Goal: Use online tool/utility: Utilize a website feature to perform a specific function

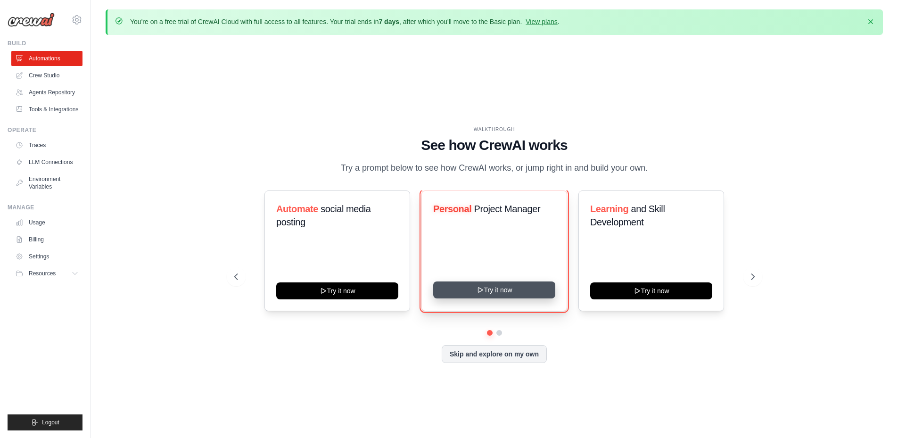
click at [495, 288] on button "Try it now" at bounding box center [494, 289] width 122 height 17
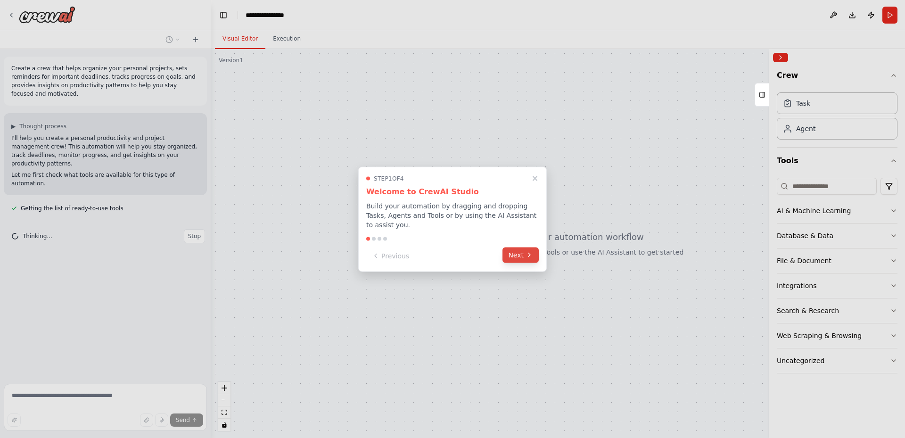
click at [513, 254] on button "Next" at bounding box center [521, 255] width 36 height 16
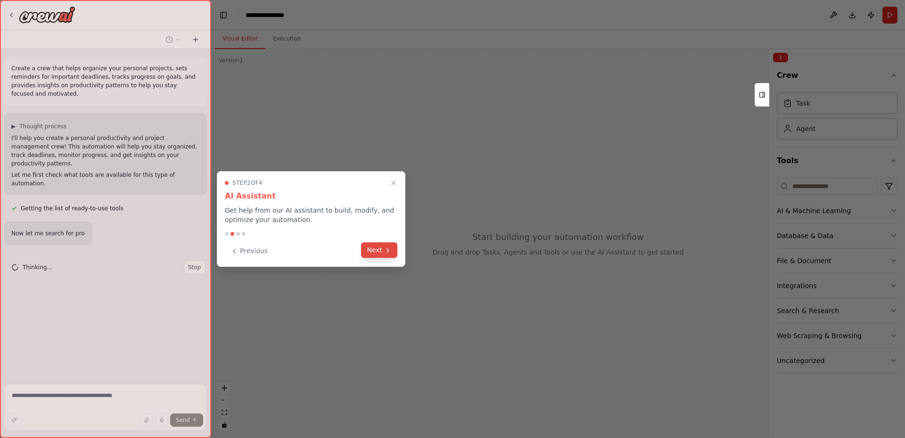
click at [391, 251] on icon at bounding box center [388, 251] width 8 height 8
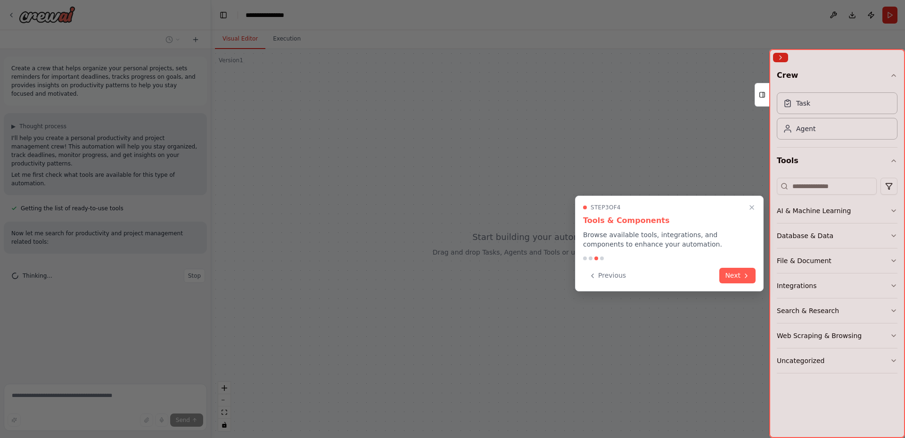
click at [742, 279] on button "Next" at bounding box center [737, 276] width 36 height 16
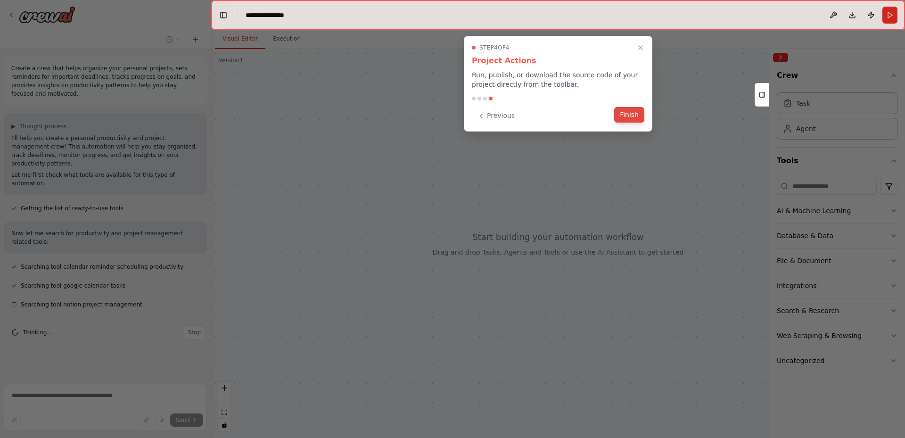
click at [629, 115] on button "Finish" at bounding box center [629, 115] width 30 height 16
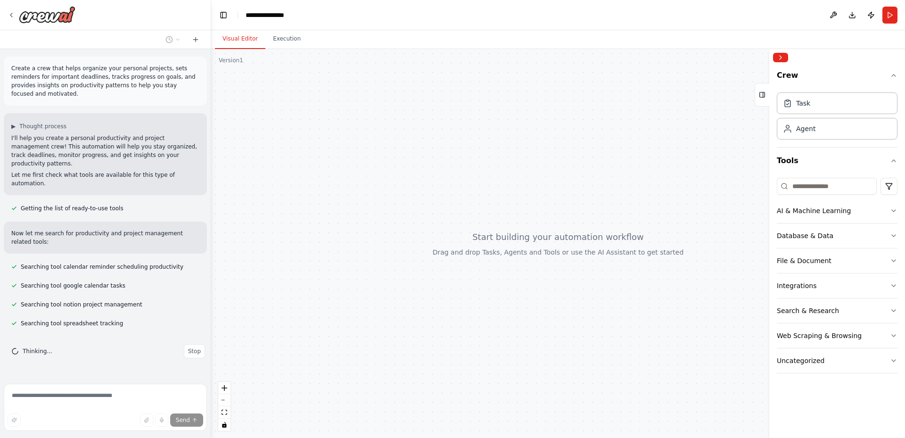
click at [508, 242] on div at bounding box center [558, 243] width 694 height 389
drag, startPoint x: 642, startPoint y: 218, endPoint x: 547, endPoint y: 195, distance: 97.1
click at [546, 195] on div at bounding box center [558, 243] width 694 height 389
drag, startPoint x: 558, startPoint y: 268, endPoint x: 322, endPoint y: 75, distance: 304.5
click at [544, 238] on div at bounding box center [558, 243] width 694 height 389
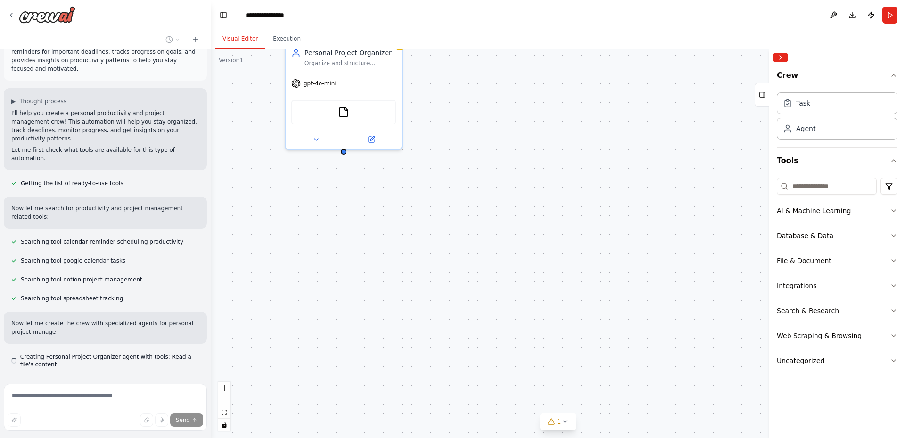
scroll to position [33, 0]
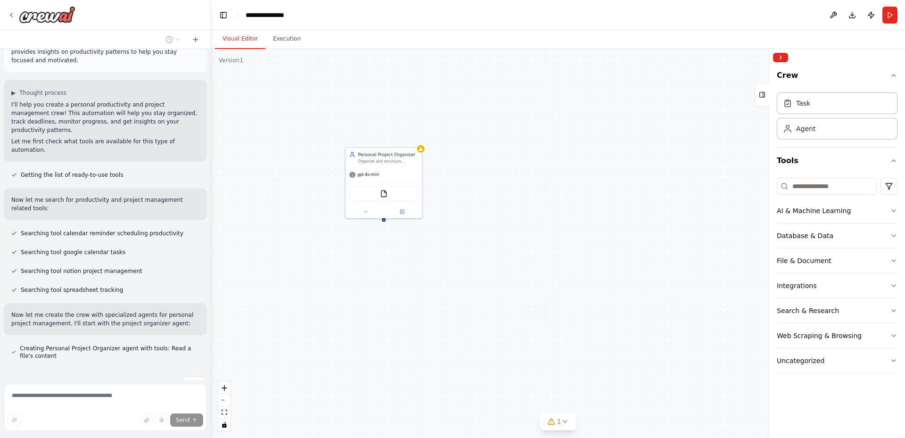
drag, startPoint x: 529, startPoint y: 145, endPoint x: 531, endPoint y: 186, distance: 41.1
click at [531, 186] on div "Personal Project Organizer Organize and structure personal projects for {user_n…" at bounding box center [558, 243] width 694 height 389
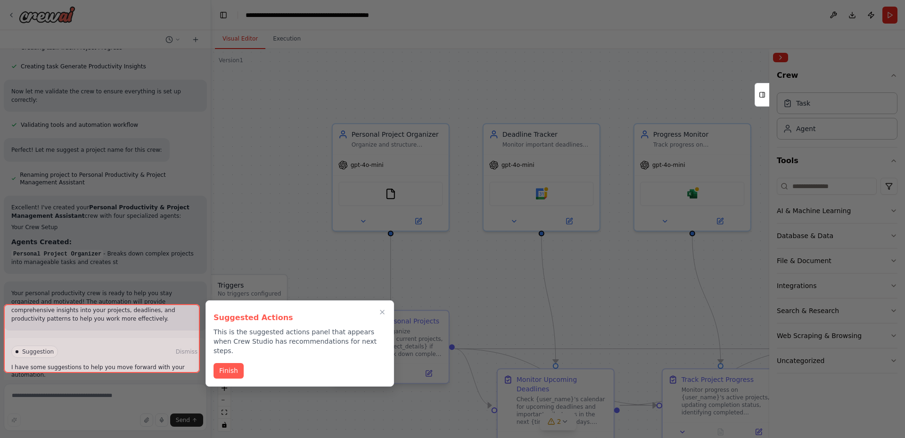
click at [384, 312] on icon "Close walkthrough" at bounding box center [383, 312] width 8 height 8
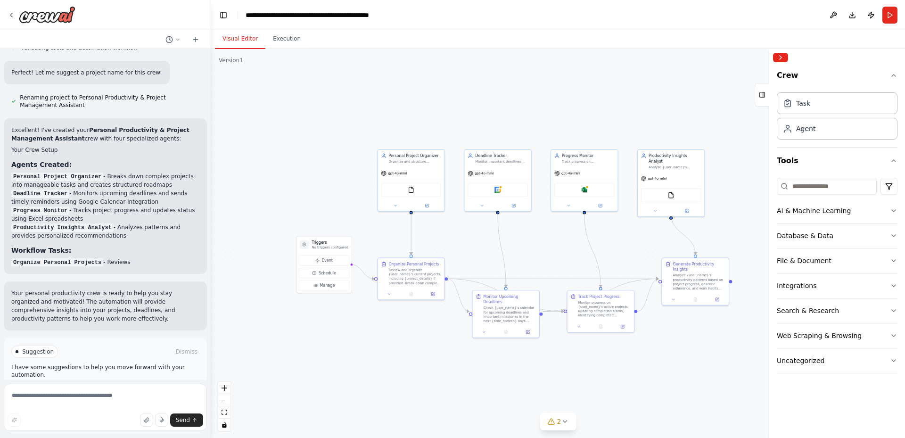
drag, startPoint x: 562, startPoint y: 300, endPoint x: 539, endPoint y: 248, distance: 56.8
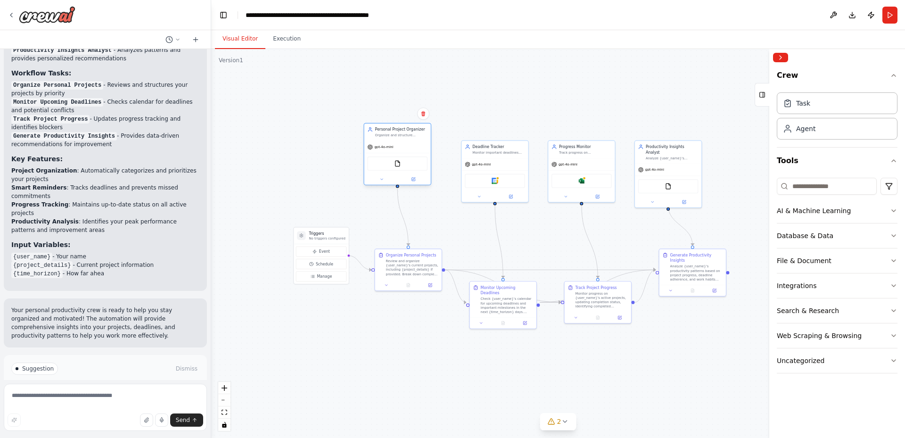
drag, startPoint x: 407, startPoint y: 154, endPoint x: 397, endPoint y: 140, distance: 16.9
click at [397, 140] on div "Personal Project Organizer Organize and structure personal projects for {user_n…" at bounding box center [397, 154] width 68 height 62
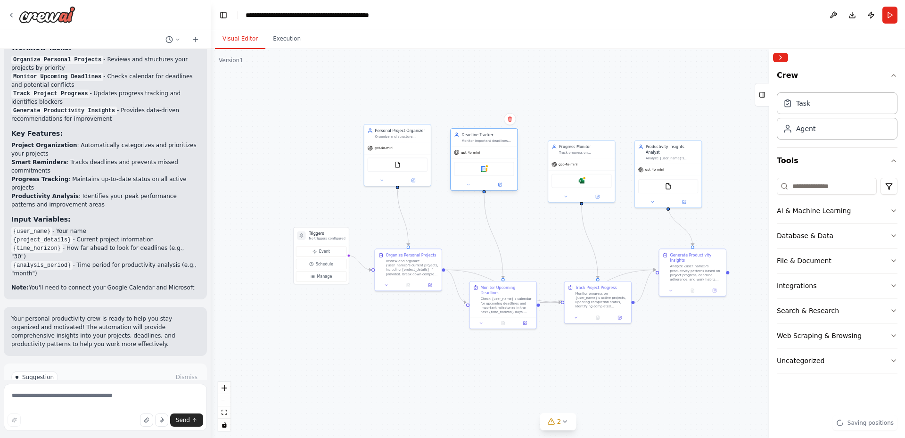
scroll to position [813, 0]
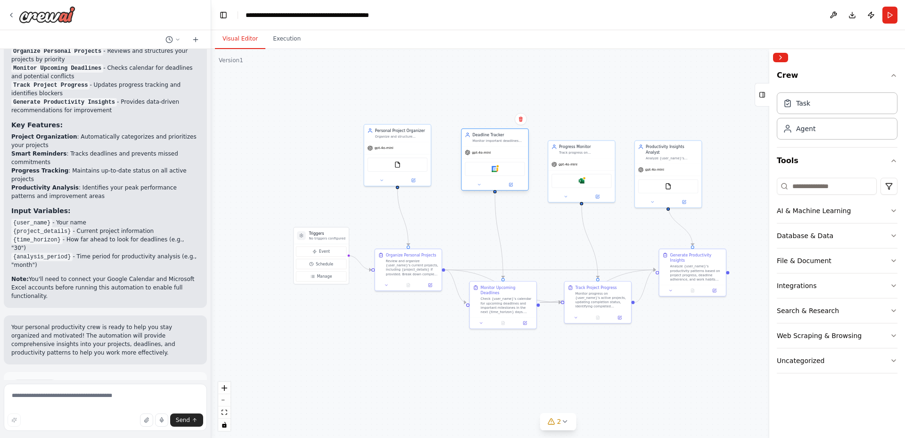
drag, startPoint x: 497, startPoint y: 160, endPoint x: 497, endPoint y: 148, distance: 11.8
click at [497, 148] on div "gpt-4o-mini" at bounding box center [495, 153] width 66 height 12
drag, startPoint x: 406, startPoint y: 148, endPoint x: 416, endPoint y: 160, distance: 15.1
click at [416, 160] on div "gpt-4o-mini" at bounding box center [408, 158] width 66 height 12
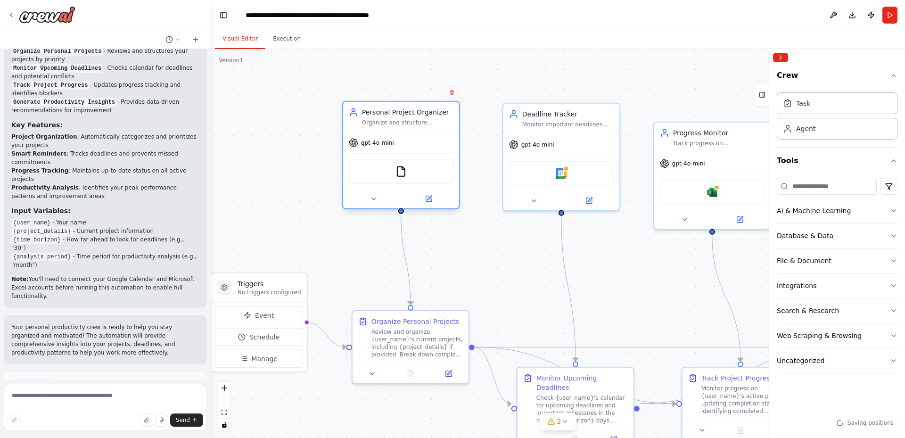
drag, startPoint x: 430, startPoint y: 151, endPoint x: 417, endPoint y: 144, distance: 14.6
click at [417, 144] on div "gpt-4o-mini" at bounding box center [401, 142] width 116 height 21
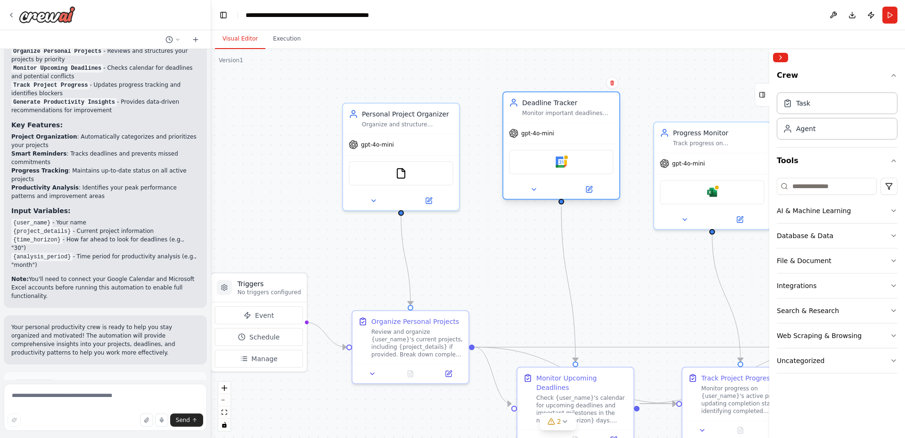
drag, startPoint x: 581, startPoint y: 142, endPoint x: 580, endPoint y: 135, distance: 6.7
click at [580, 135] on div "gpt-4o-mini" at bounding box center [561, 133] width 116 height 21
drag, startPoint x: 590, startPoint y: 131, endPoint x: 602, endPoint y: 127, distance: 13.1
click at [602, 127] on div "gpt-4o-mini" at bounding box center [571, 133] width 116 height 21
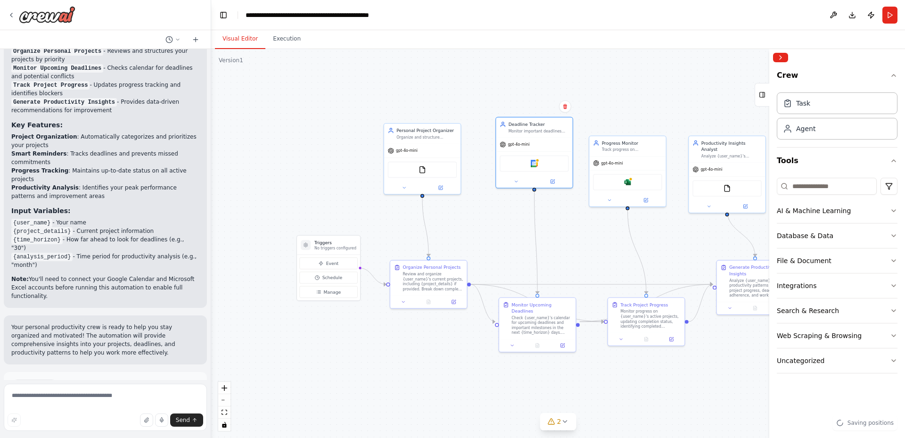
drag, startPoint x: 614, startPoint y: 259, endPoint x: 586, endPoint y: 243, distance: 32.1
click at [586, 243] on div ".deletable-edge-delete-btn { width: 20px; height: 20px; border: 0px solid #ffff…" at bounding box center [558, 243] width 694 height 389
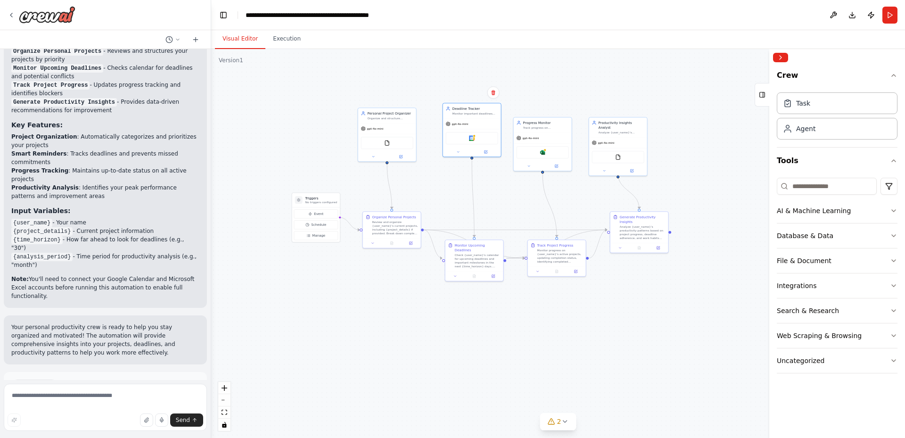
drag, startPoint x: 518, startPoint y: 352, endPoint x: 468, endPoint y: 316, distance: 61.8
click at [467, 315] on div ".deletable-edge-delete-btn { width: 20px; height: 20px; border: 0px solid #ffff…" at bounding box center [558, 243] width 694 height 389
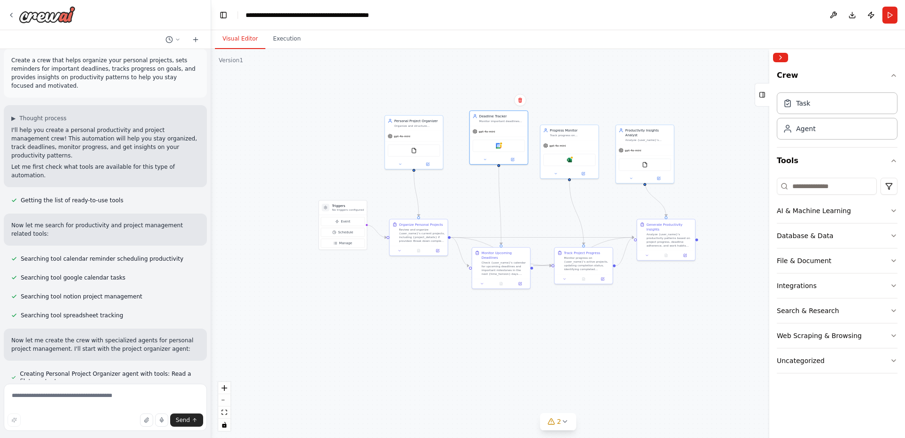
scroll to position [0, 0]
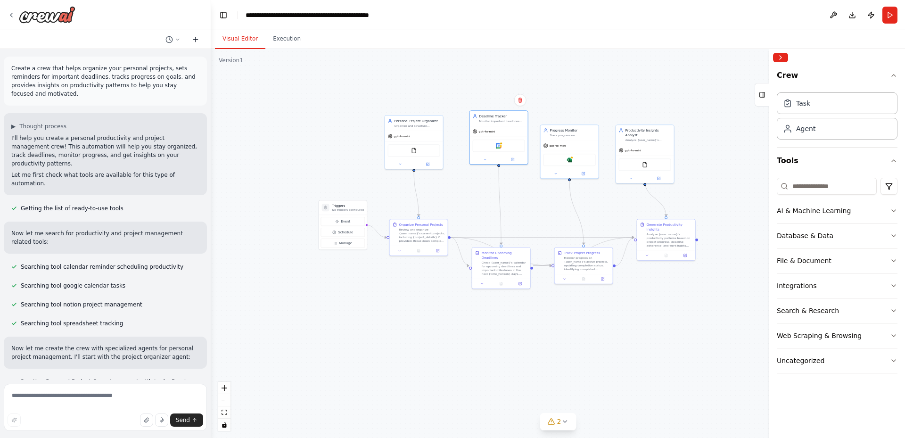
click at [195, 39] on icon at bounding box center [196, 40] width 8 height 8
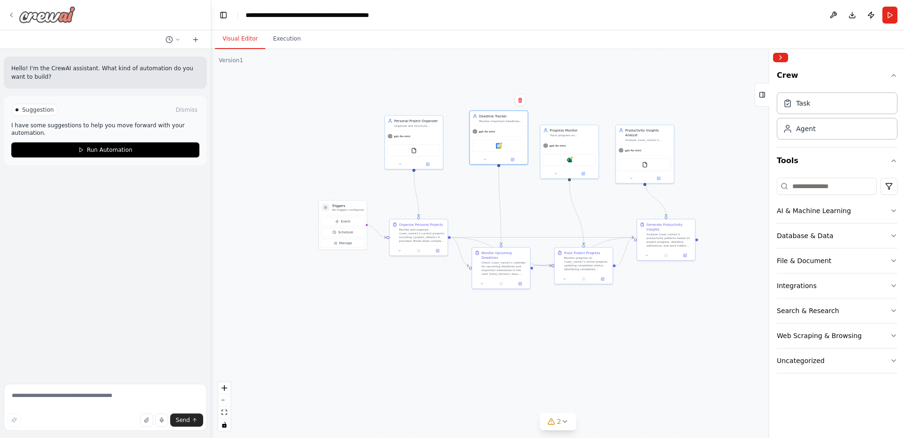
click at [46, 14] on img at bounding box center [47, 14] width 57 height 17
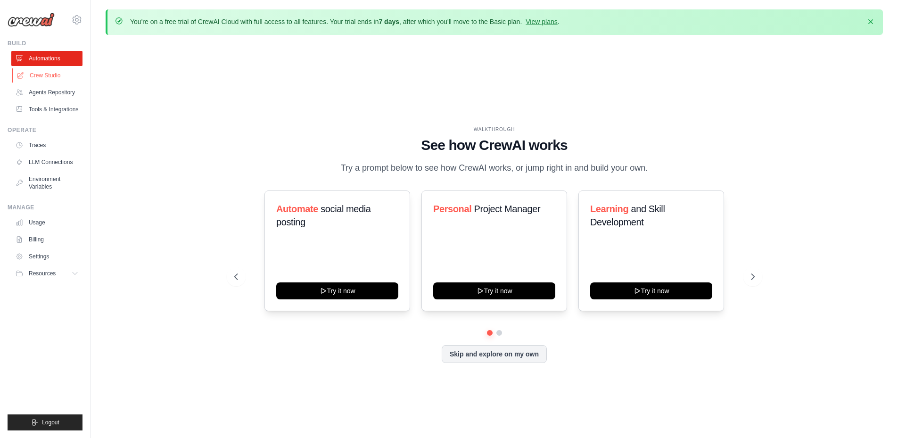
click at [42, 76] on link "Crew Studio" at bounding box center [47, 75] width 71 height 15
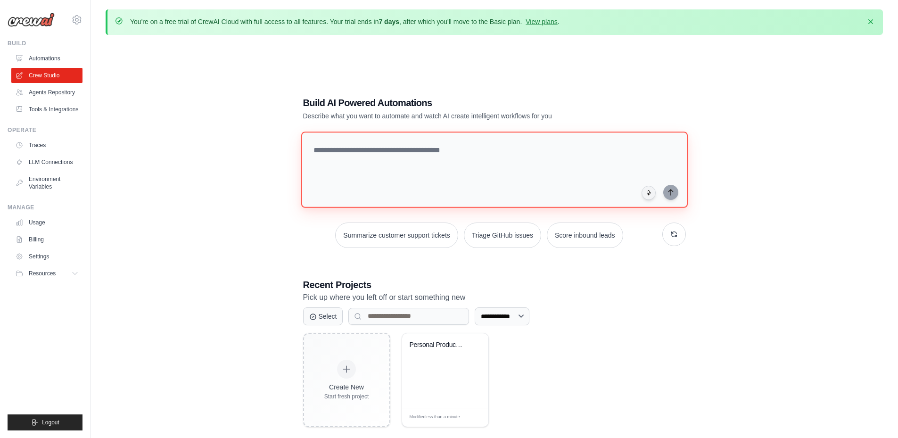
click at [365, 148] on textarea at bounding box center [494, 170] width 387 height 76
type textarea "**********"
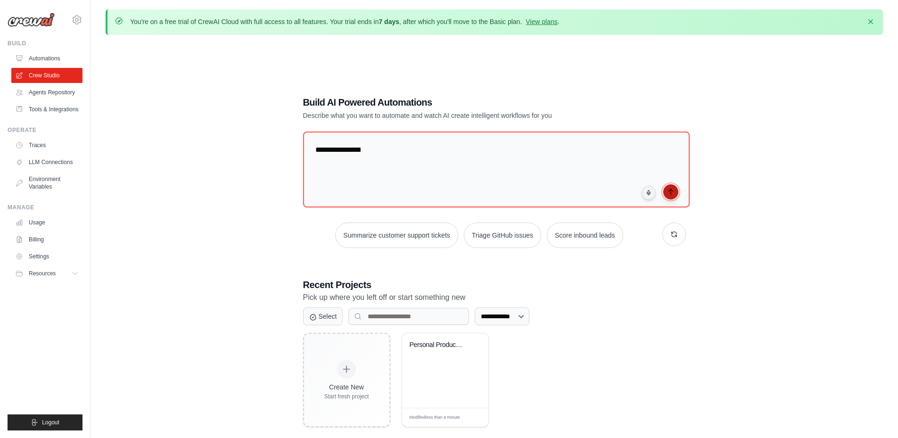
click at [670, 192] on icon "submit" at bounding box center [671, 192] width 8 height 8
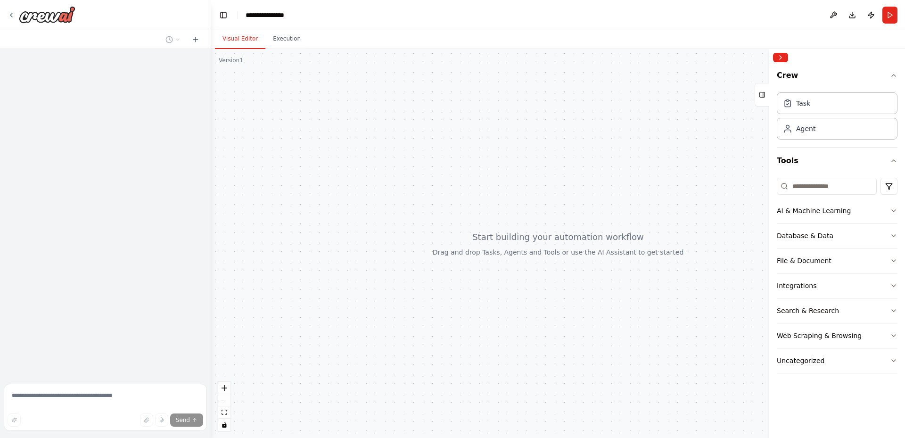
drag, startPoint x: 157, startPoint y: 130, endPoint x: 184, endPoint y: 135, distance: 27.3
click at [157, 130] on div at bounding box center [105, 214] width 211 height 331
drag, startPoint x: 601, startPoint y: 251, endPoint x: 546, endPoint y: 231, distance: 58.2
click at [546, 231] on div at bounding box center [558, 243] width 694 height 389
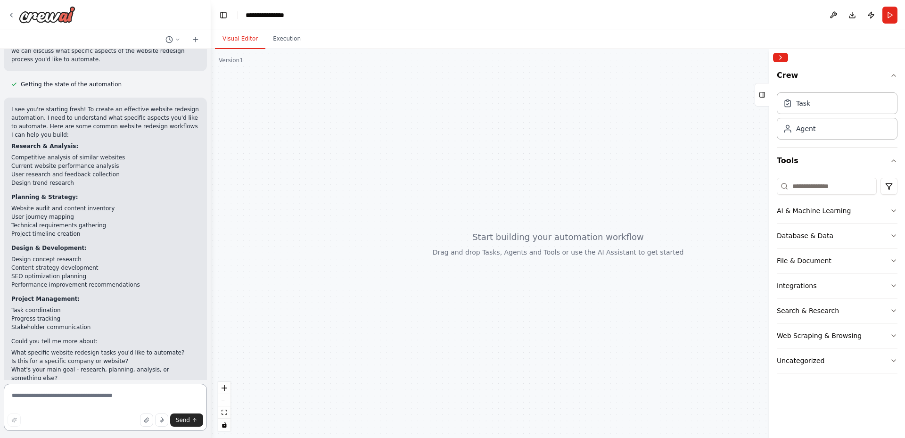
scroll to position [157, 0]
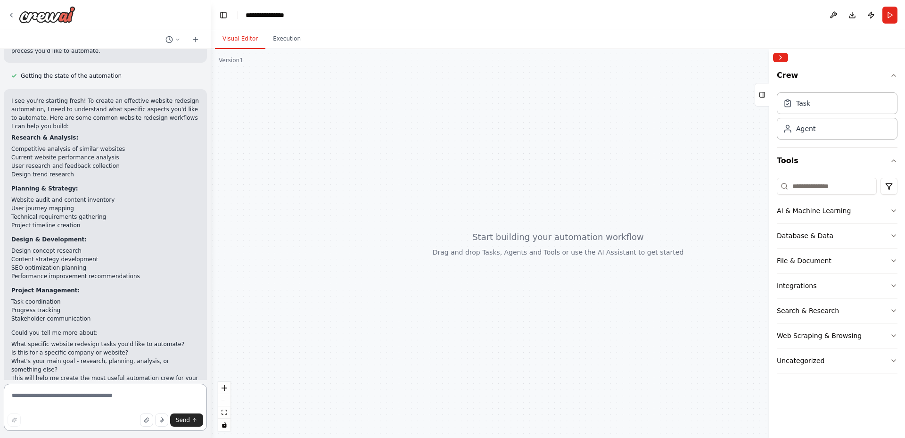
click at [85, 391] on textarea at bounding box center [105, 407] width 203 height 47
type textarea "**********"
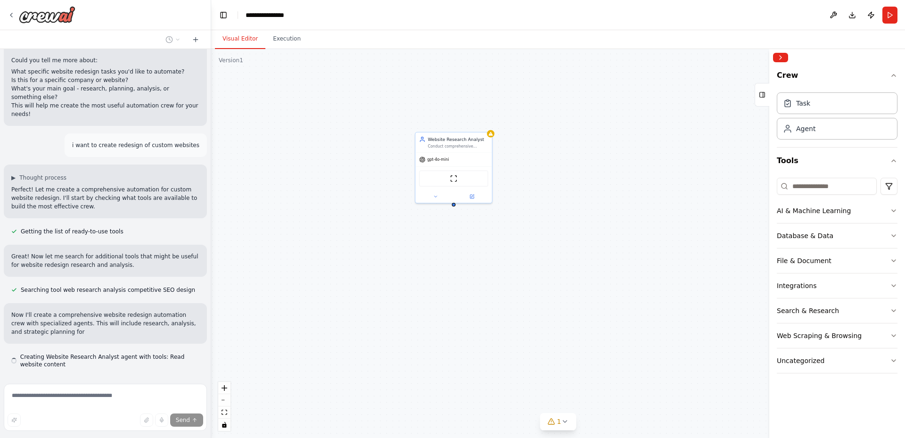
scroll to position [438, 0]
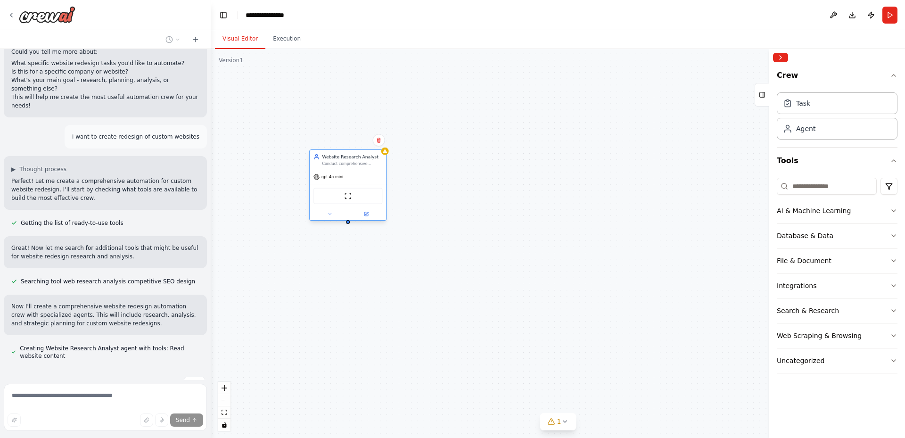
drag, startPoint x: 458, startPoint y: 140, endPoint x: 351, endPoint y: 151, distance: 107.6
click at [351, 154] on div "Website Research Analyst" at bounding box center [352, 157] width 60 height 6
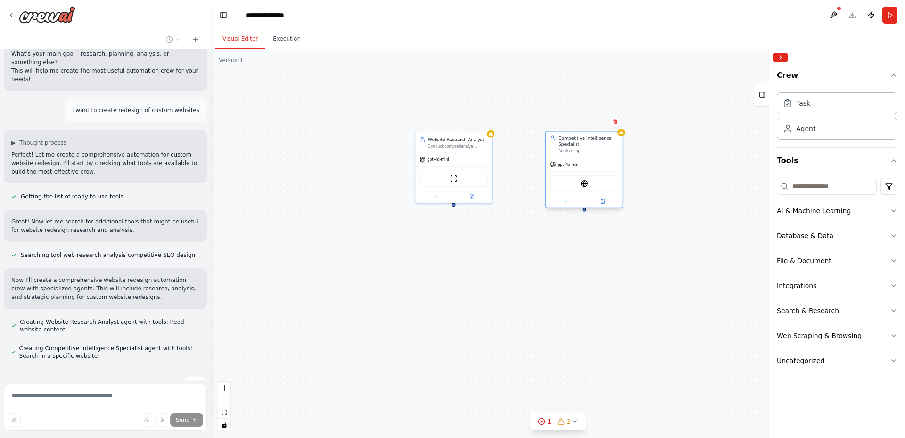
drag, startPoint x: 548, startPoint y: 148, endPoint x: 581, endPoint y: 145, distance: 32.7
click at [581, 145] on div "Competitive Intelligence Specialist Analyze top {competitor_count} competitors …" at bounding box center [589, 144] width 60 height 19
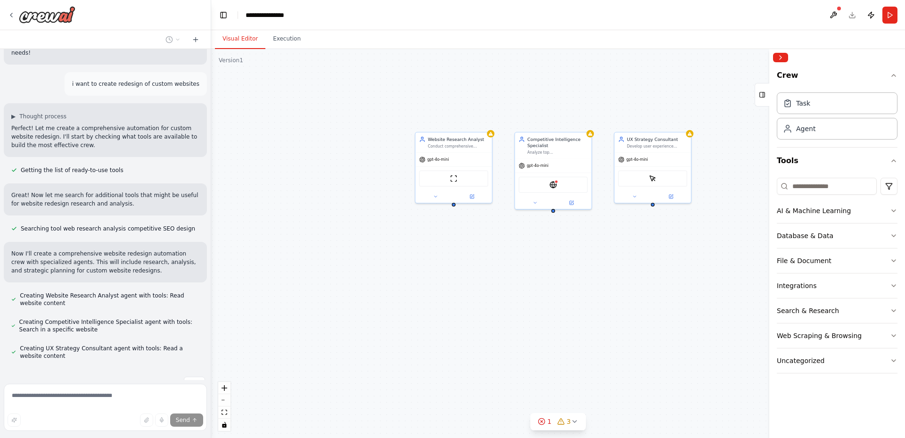
scroll to position [510, 0]
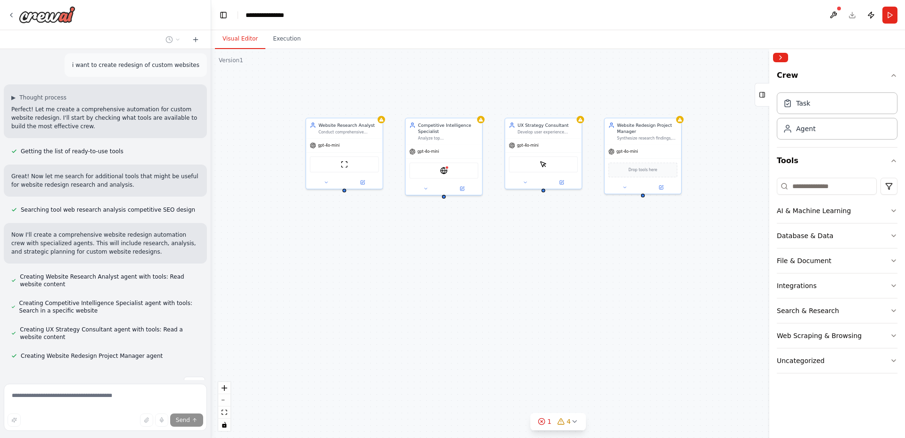
drag, startPoint x: 650, startPoint y: 301, endPoint x: 549, endPoint y: 306, distance: 101.5
click at [549, 306] on div "Website Research Analyst Conduct comprehensive research on the client's current…" at bounding box center [558, 243] width 694 height 389
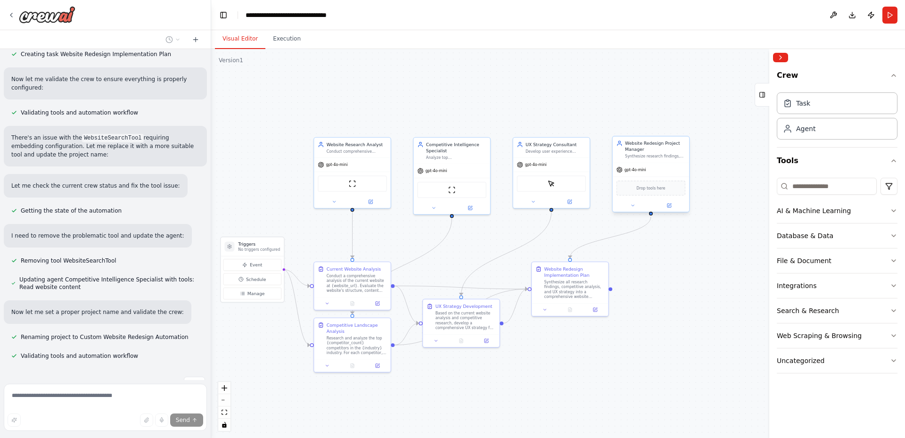
scroll to position [949, 0]
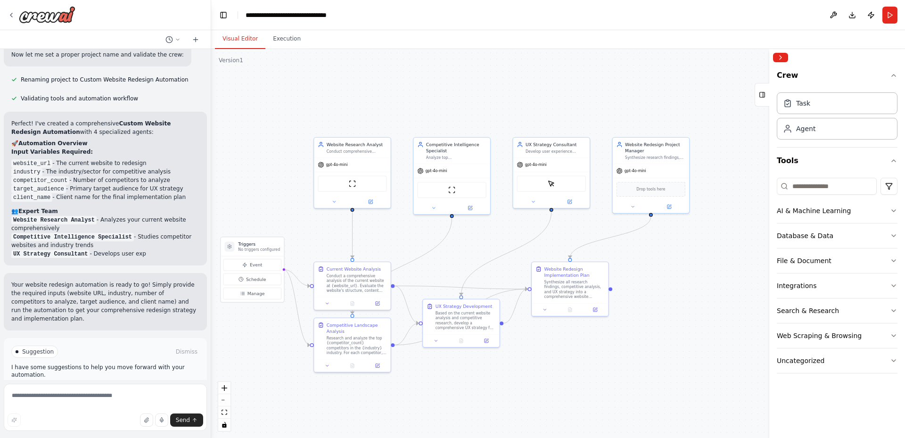
click at [87, 388] on span "Run Automation" at bounding box center [110, 392] width 46 height 8
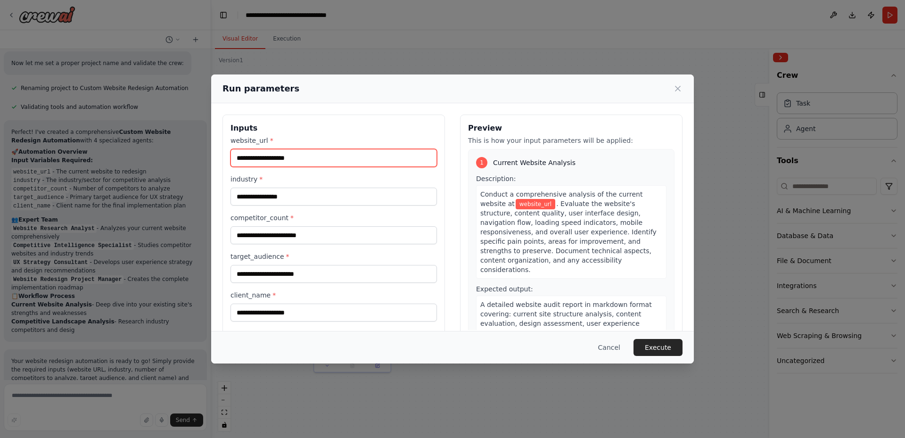
click at [293, 158] on input "website_url *" at bounding box center [334, 158] width 206 height 18
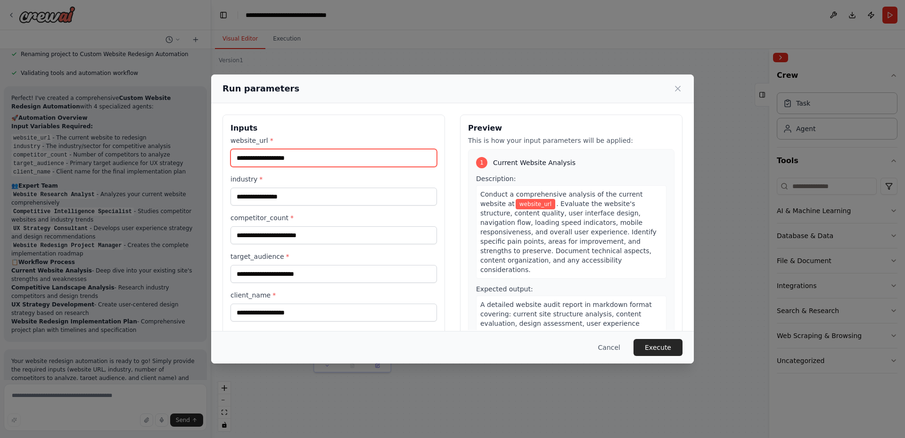
type input "*"
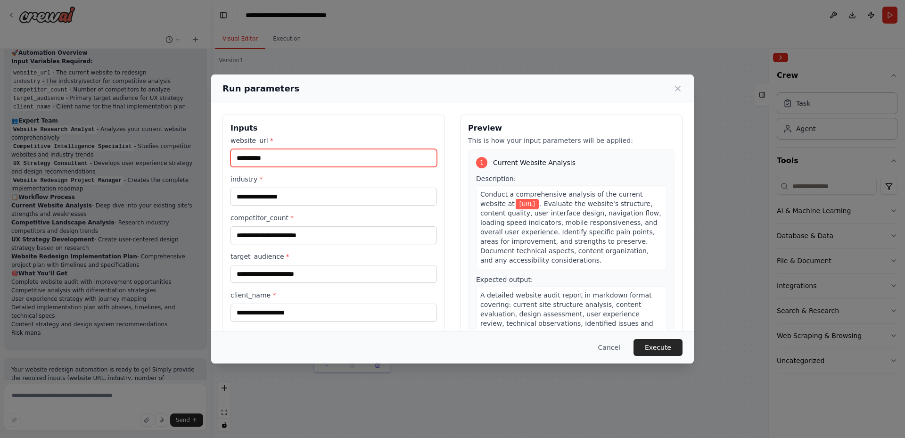
scroll to position [1283, 0]
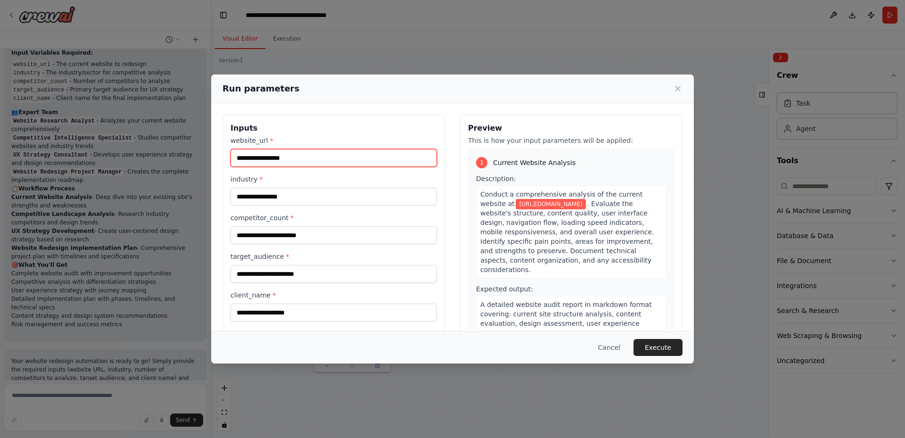
type input "**********"
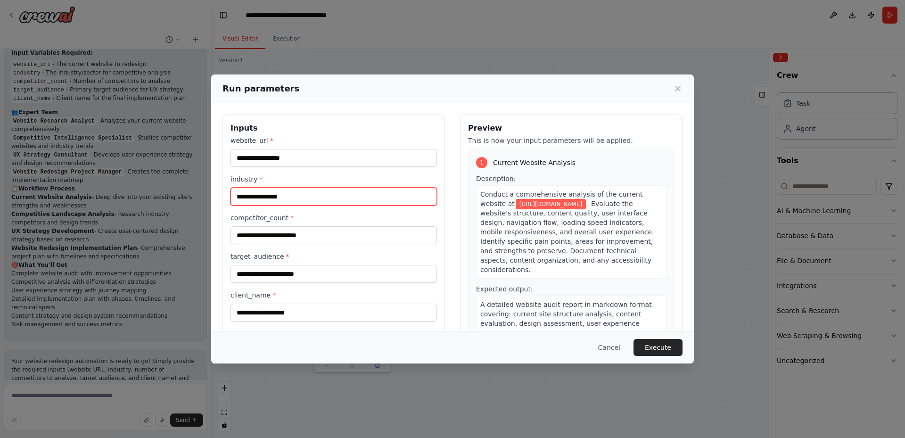
click at [308, 198] on input "industry *" at bounding box center [334, 197] width 206 height 18
type input "**"
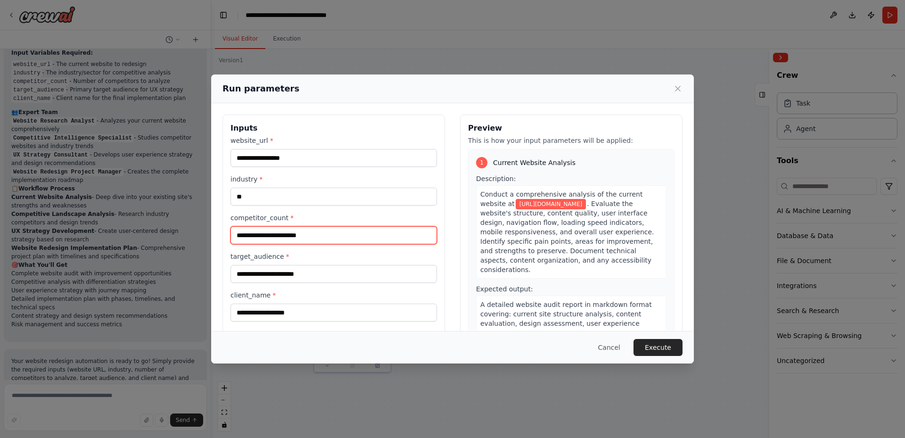
click at [314, 238] on input "competitor_count *" at bounding box center [334, 235] width 206 height 18
type input "**"
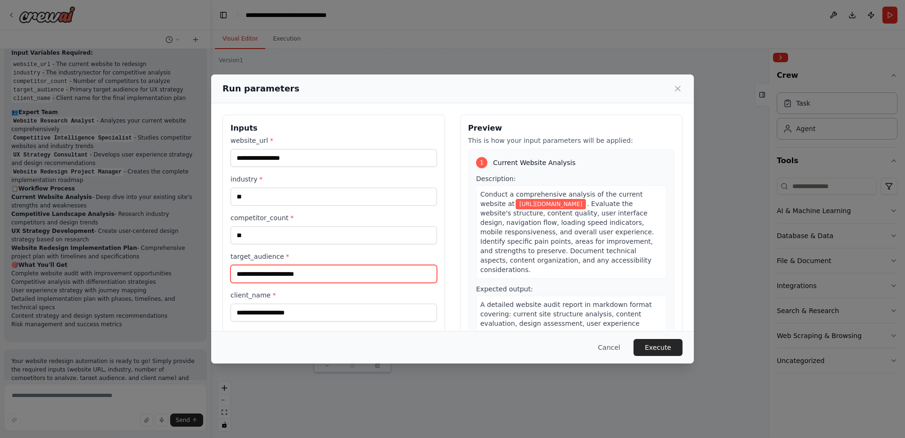
click at [315, 274] on input "target_audience *" at bounding box center [334, 274] width 206 height 18
type input "*****"
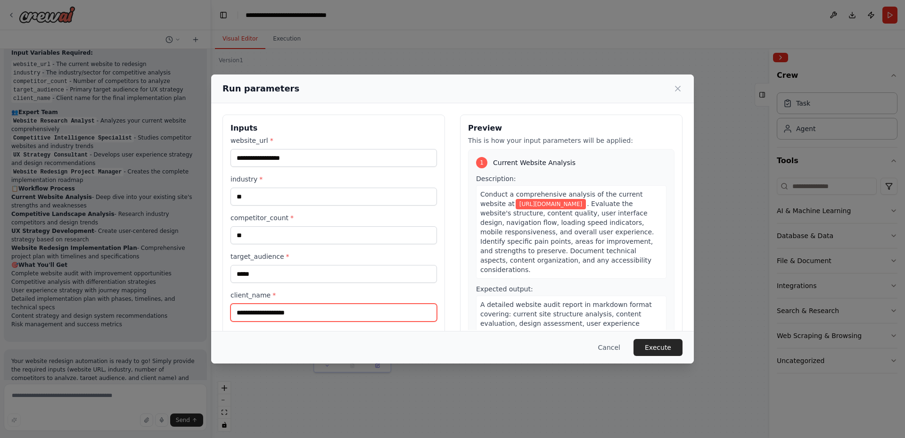
click at [320, 317] on input "client_name *" at bounding box center [334, 313] width 206 height 18
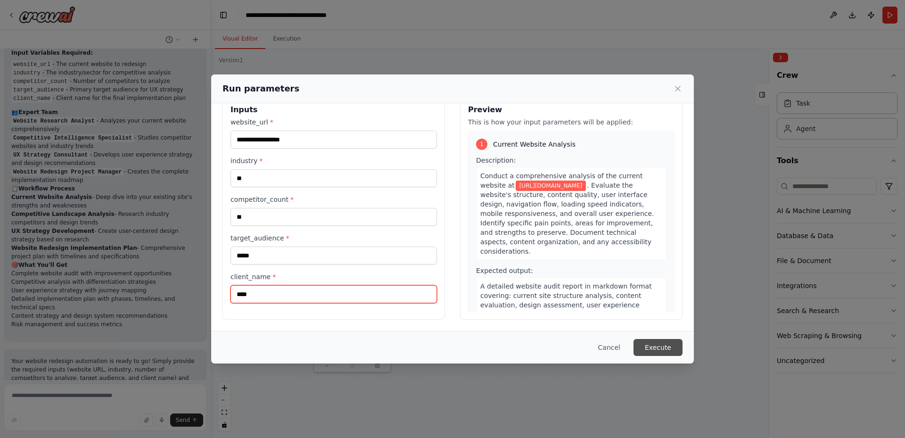
type input "****"
click at [668, 347] on button "Execute" at bounding box center [658, 347] width 49 height 17
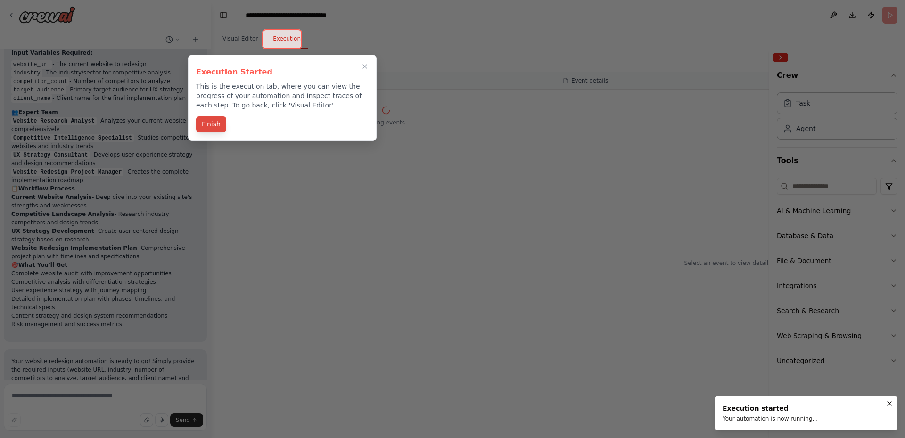
click at [211, 128] on button "Finish" at bounding box center [211, 124] width 30 height 16
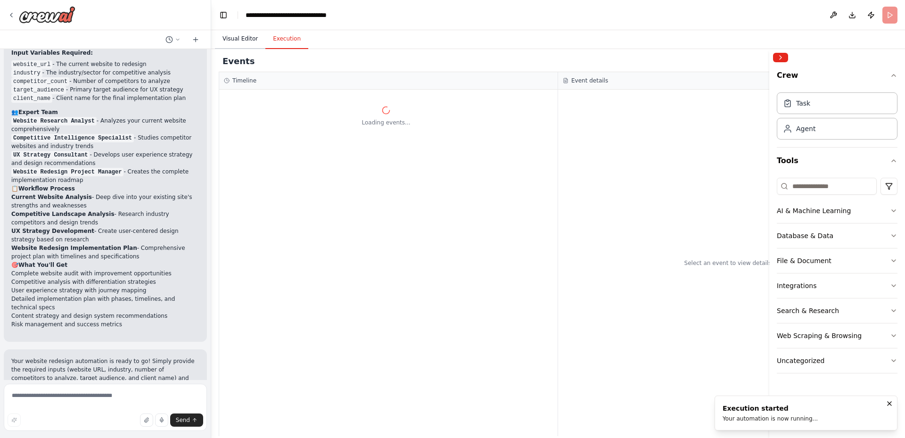
click at [234, 44] on button "Visual Editor" at bounding box center [240, 39] width 50 height 20
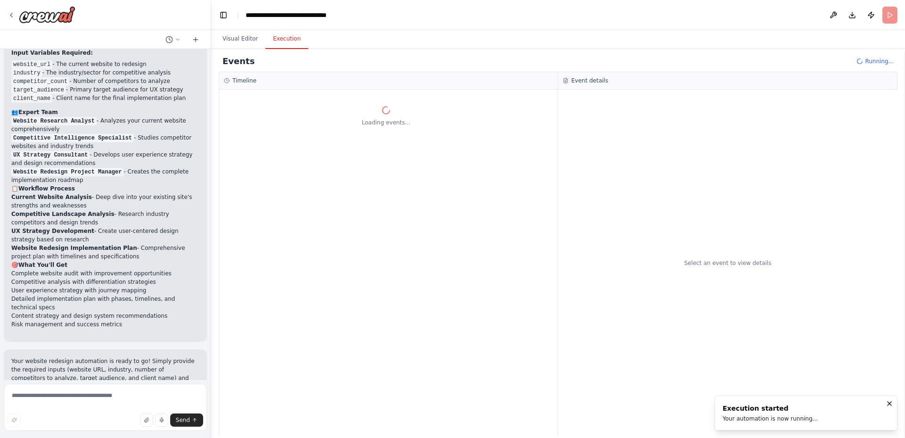
click at [288, 40] on button "Execution" at bounding box center [286, 39] width 43 height 20
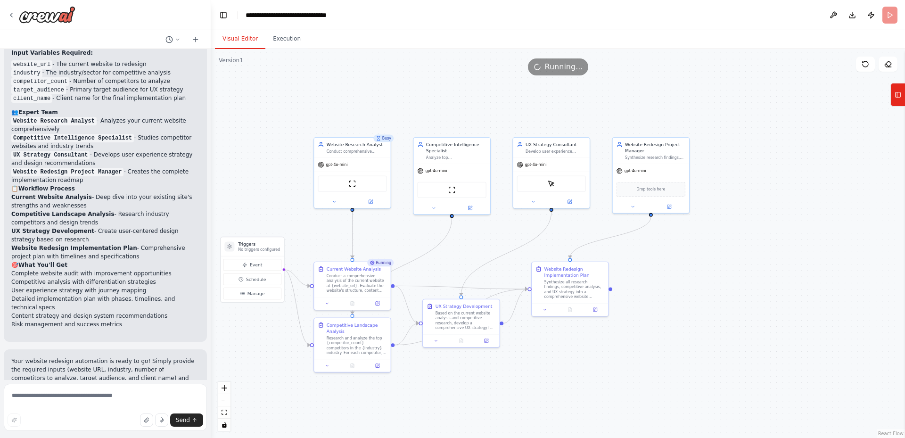
click at [241, 41] on button "Visual Editor" at bounding box center [240, 39] width 50 height 20
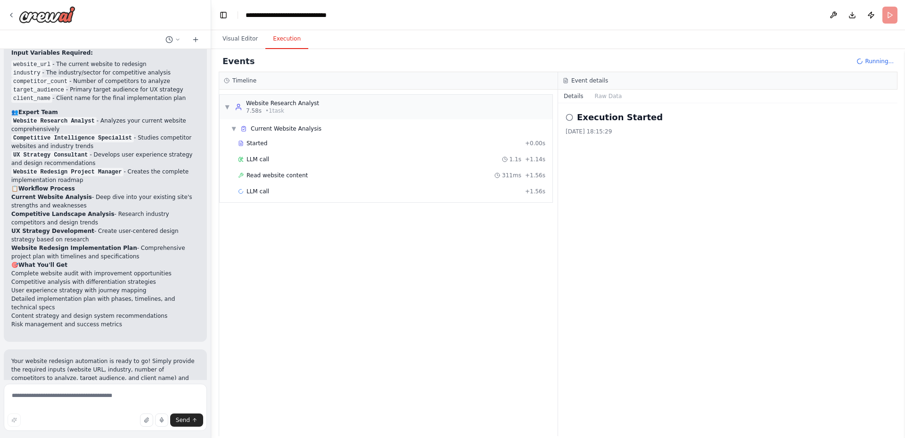
click at [288, 39] on button "Execution" at bounding box center [286, 39] width 43 height 20
click at [233, 38] on button "Visual Editor" at bounding box center [240, 39] width 50 height 20
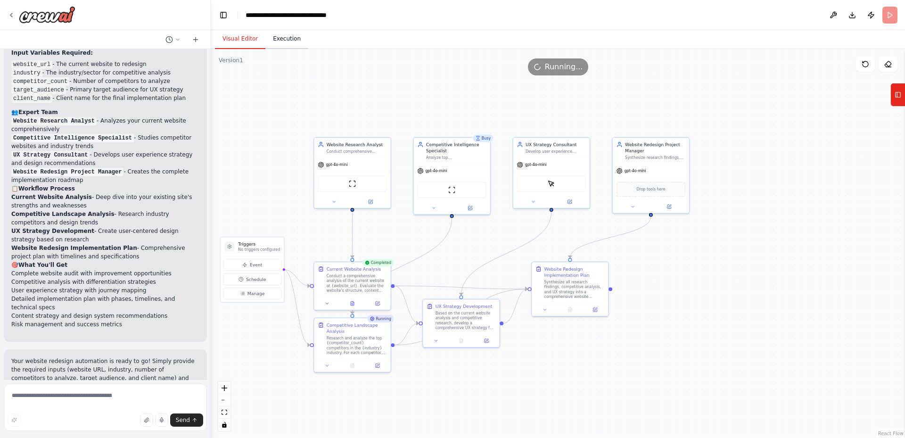
click at [278, 45] on button "Execution" at bounding box center [286, 39] width 43 height 20
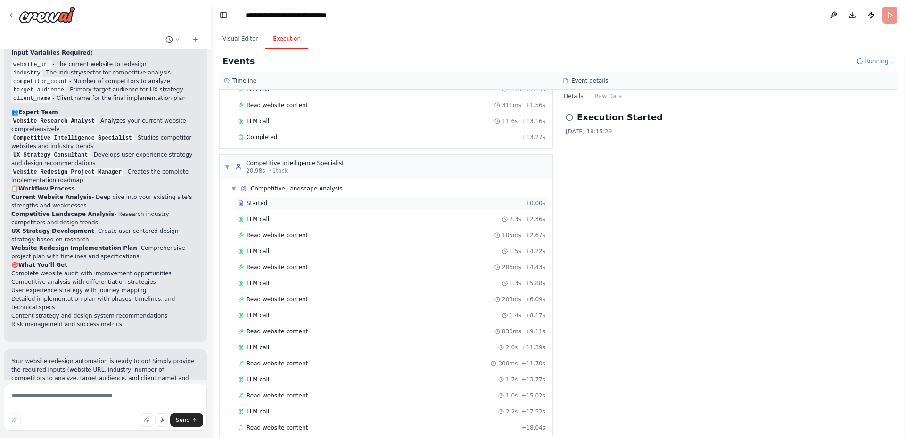
scroll to position [83, 0]
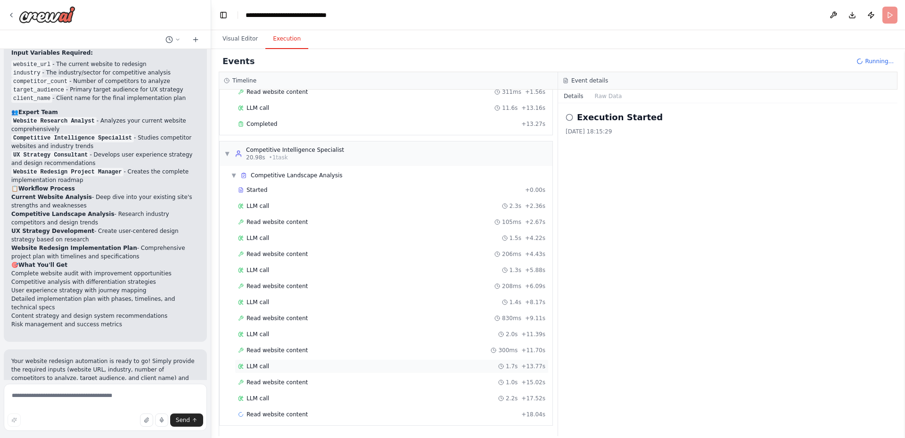
click at [289, 365] on div "LLM call 1.7s + 13.77s" at bounding box center [391, 367] width 307 height 8
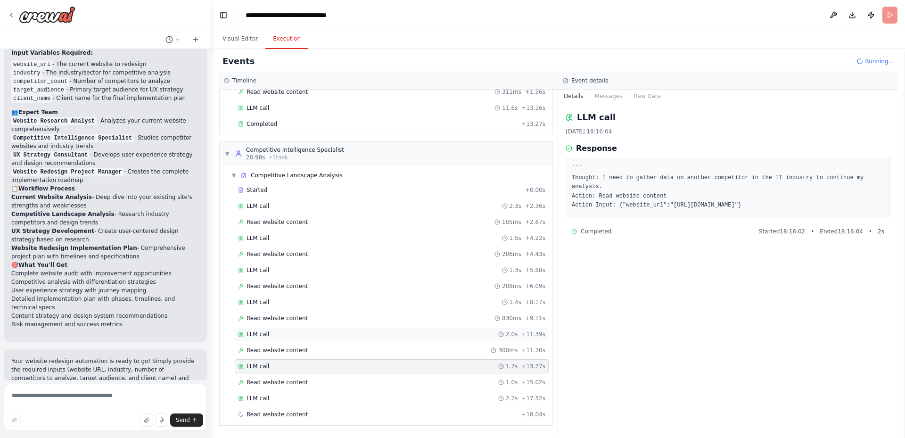
click at [266, 332] on span "LLM call" at bounding box center [258, 334] width 23 height 8
click at [265, 300] on span "LLM call" at bounding box center [258, 302] width 23 height 8
click at [282, 263] on div "LLM call 1.3s + 5.88s" at bounding box center [392, 270] width 314 height 14
click at [275, 239] on div "LLM call 1.5s + 4.22s" at bounding box center [391, 238] width 307 height 8
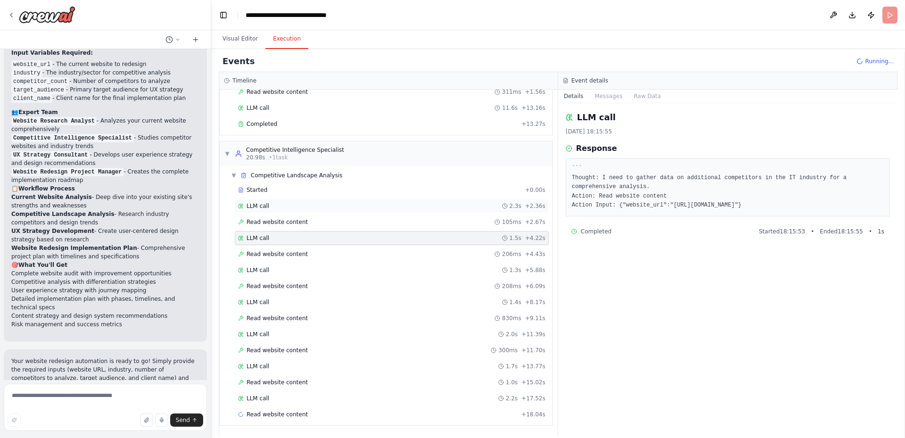
click at [280, 202] on div "LLM call 2.3s + 2.36s" at bounding box center [392, 206] width 314 height 14
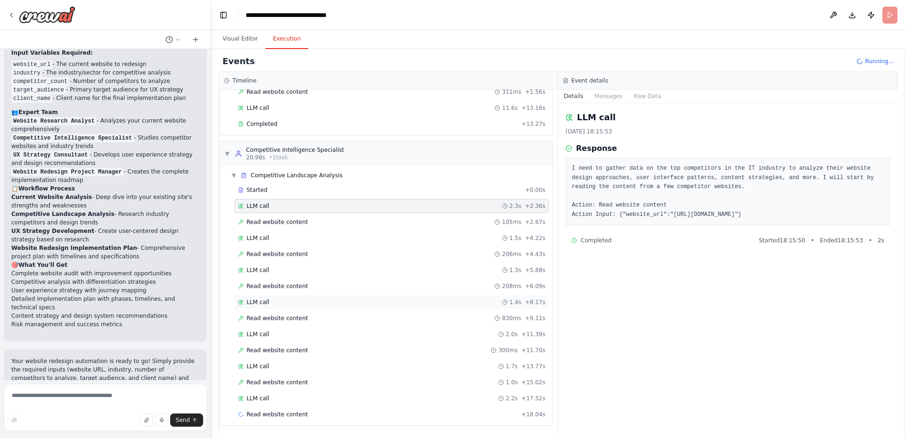
click at [290, 298] on div "LLM call 1.4s + 8.17s" at bounding box center [392, 302] width 314 height 14
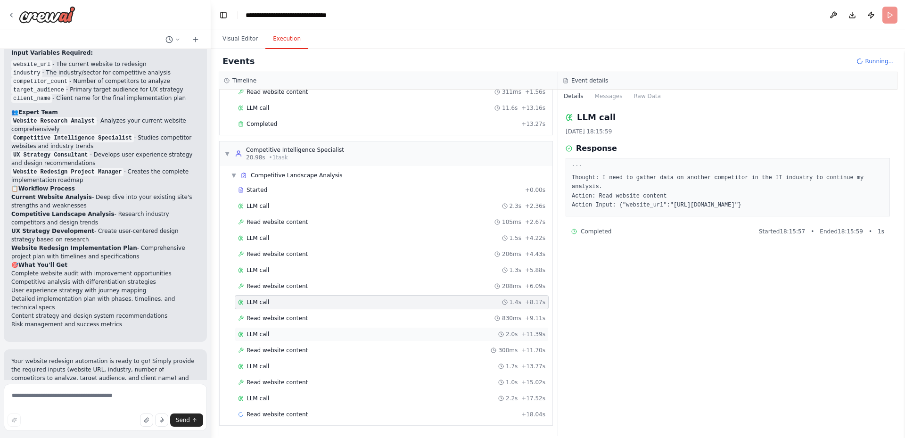
click at [274, 334] on div "LLM call 2.0s + 11.39s" at bounding box center [391, 334] width 307 height 8
click at [277, 366] on div "LLM call 1.7s + 13.77s" at bounding box center [391, 367] width 307 height 8
click at [286, 394] on div "LLM call 2.2s + 17.52s" at bounding box center [392, 398] width 314 height 14
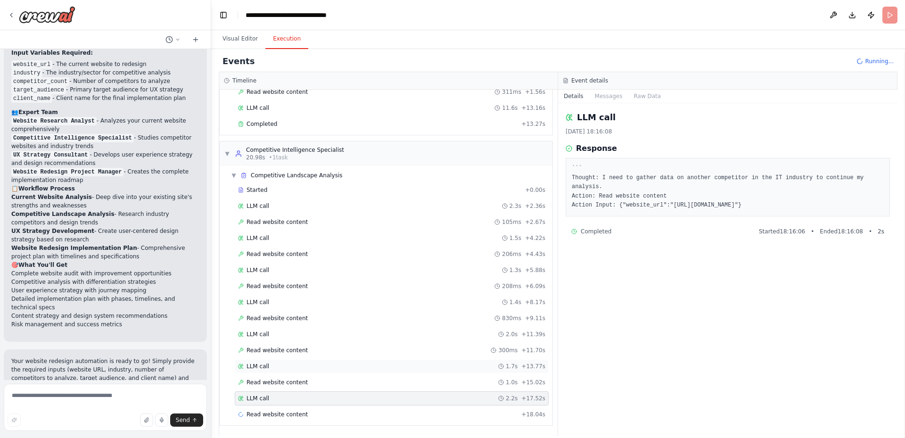
click at [279, 365] on div "LLM call 1.7s + 13.77s" at bounding box center [391, 367] width 307 height 8
click at [291, 330] on div "LLM call 2.0s + 11.39s" at bounding box center [391, 334] width 307 height 8
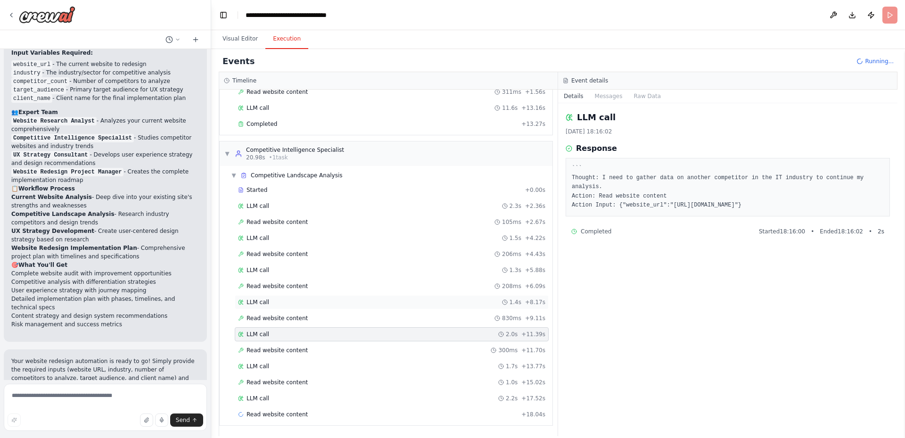
click at [307, 297] on div "LLM call 1.4s + 8.17s" at bounding box center [392, 302] width 314 height 14
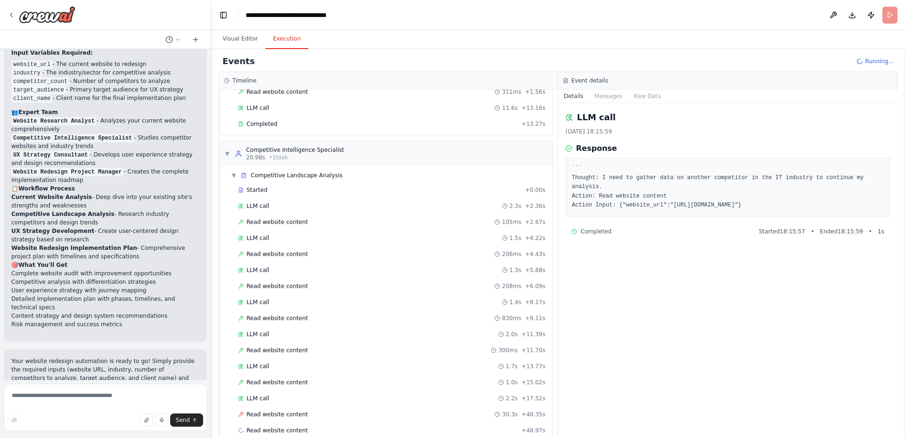
scroll to position [99, 0]
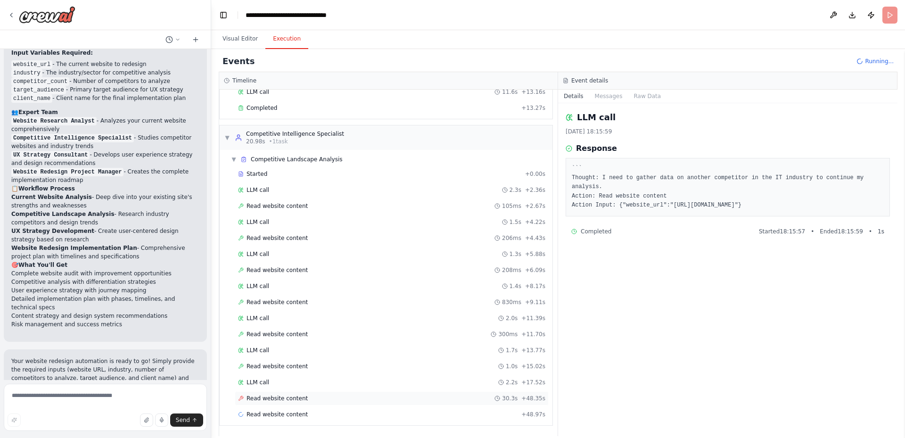
click at [272, 397] on span "Read website content" at bounding box center [277, 399] width 61 height 8
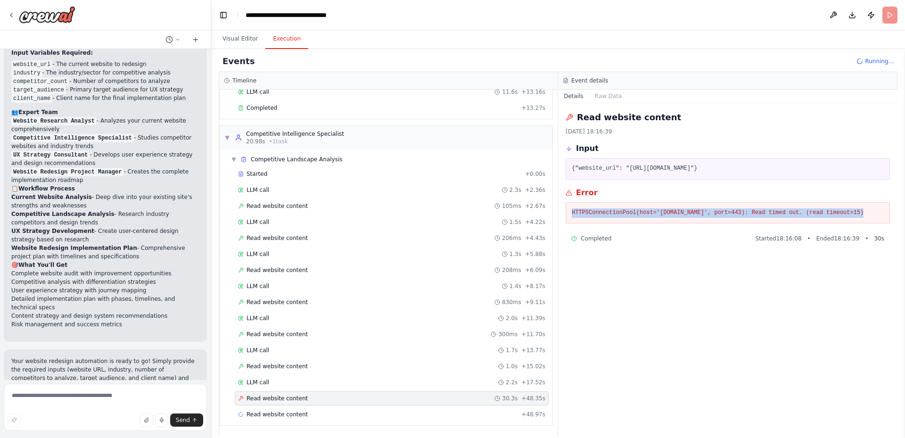
drag, startPoint x: 571, startPoint y: 212, endPoint x: 852, endPoint y: 213, distance: 281.0
click at [871, 211] on div "HTTPSConnectionPool(host='[DOMAIN_NAME]', port=443): Read timed out. (read time…" at bounding box center [728, 213] width 324 height 22
click at [852, 213] on pre "HTTPSConnectionPool(host='[DOMAIN_NAME]', port=443): Read timed out. (read time…" at bounding box center [728, 212] width 312 height 9
drag, startPoint x: 624, startPoint y: 171, endPoint x: 690, endPoint y: 169, distance: 66.5
click at [690, 169] on pre "{"website_url": "[URL][DOMAIN_NAME]"}" at bounding box center [728, 168] width 312 height 9
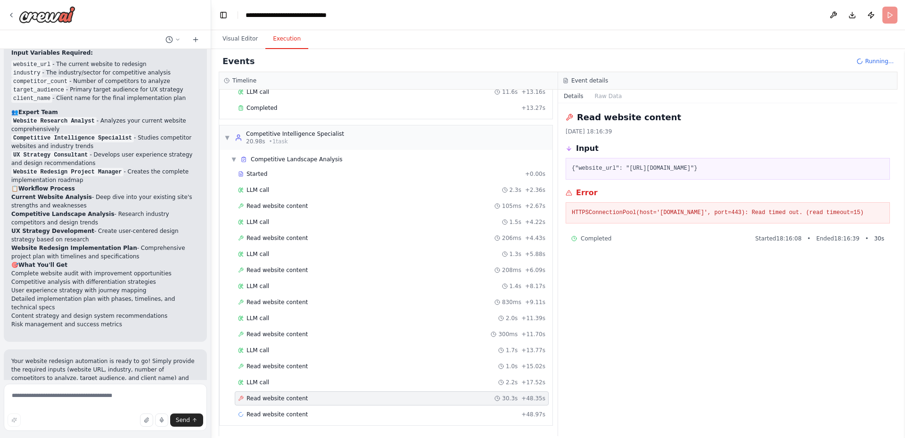
click at [710, 168] on pre "{"website_url": "[URL][DOMAIN_NAME]"}" at bounding box center [728, 168] width 312 height 9
drag, startPoint x: 634, startPoint y: 214, endPoint x: 728, endPoint y: 214, distance: 93.8
click at [728, 214] on pre "HTTPSConnectionPool(host='[DOMAIN_NAME]', port=443): Read timed out. (read time…" at bounding box center [728, 212] width 312 height 9
click at [744, 171] on pre "{"website_url": "[URL][DOMAIN_NAME]"}" at bounding box center [728, 168] width 312 height 9
click at [276, 417] on span "Read website content" at bounding box center [277, 415] width 61 height 8
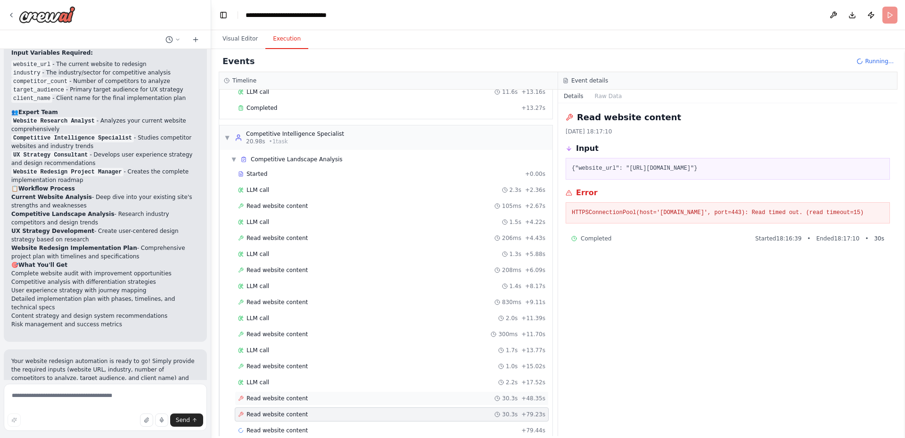
click at [272, 399] on span "Read website content" at bounding box center [277, 399] width 61 height 8
click at [272, 410] on div "Read website content 30.3s + 79.23s" at bounding box center [392, 414] width 314 height 14
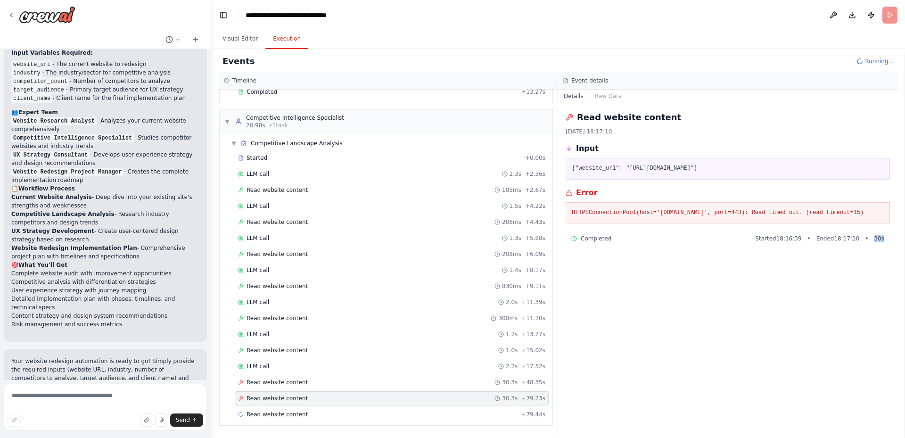
drag, startPoint x: 877, startPoint y: 238, endPoint x: 886, endPoint y: 239, distance: 9.0
click at [886, 239] on div "Completed Started 18:16:39 • Ended 18:17:10 • 30 s" at bounding box center [728, 238] width 324 height 15
click at [886, 237] on div "Completed Started 18:16:39 • Ended 18:17:10 • 30 s" at bounding box center [728, 238] width 324 height 15
click at [881, 237] on span "30 s" at bounding box center [879, 239] width 10 height 8
drag, startPoint x: 873, startPoint y: 236, endPoint x: 888, endPoint y: 239, distance: 15.9
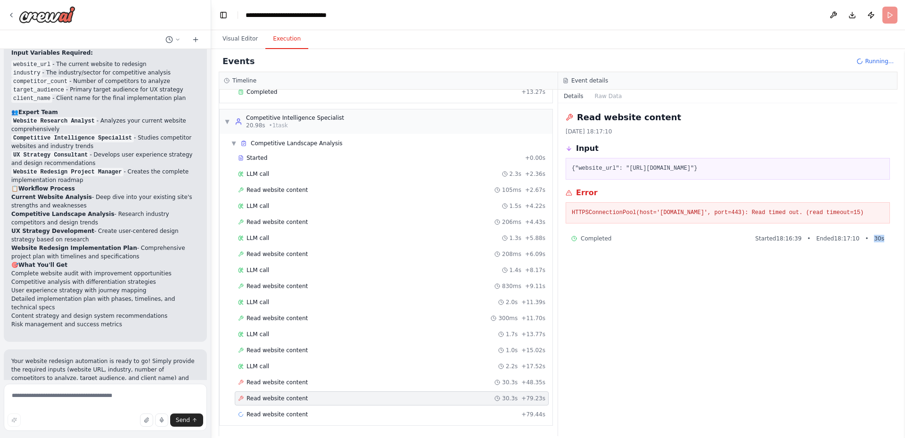
click at [888, 239] on div "Completed Started 18:16:39 • Ended 18:17:10 • 30 s" at bounding box center [728, 238] width 324 height 15
click at [880, 236] on span "30 s" at bounding box center [879, 239] width 10 height 8
click at [283, 314] on div "Read website content 300ms + 11.70s" at bounding box center [392, 318] width 314 height 14
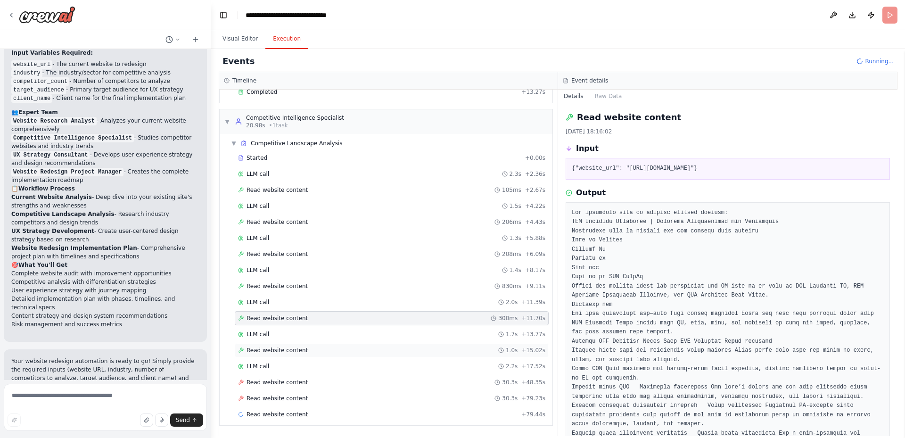
click at [304, 351] on div "Read website content 1.0s + 15.02s" at bounding box center [391, 350] width 307 height 8
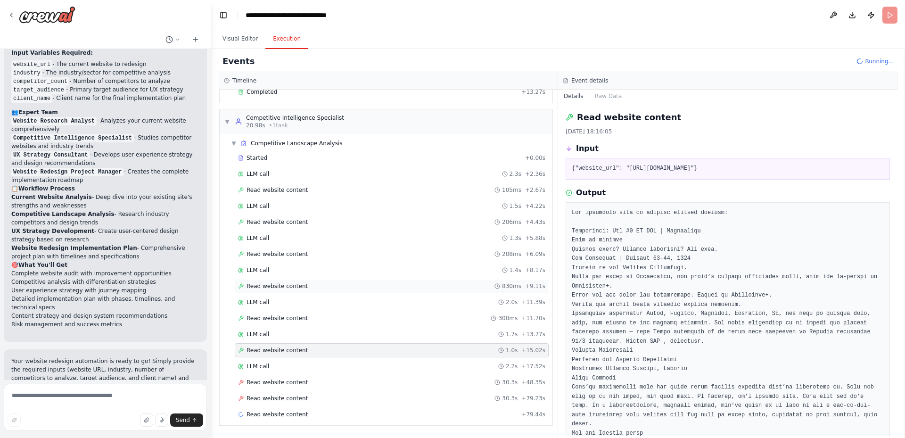
click at [276, 288] on span "Read website content" at bounding box center [277, 286] width 61 height 8
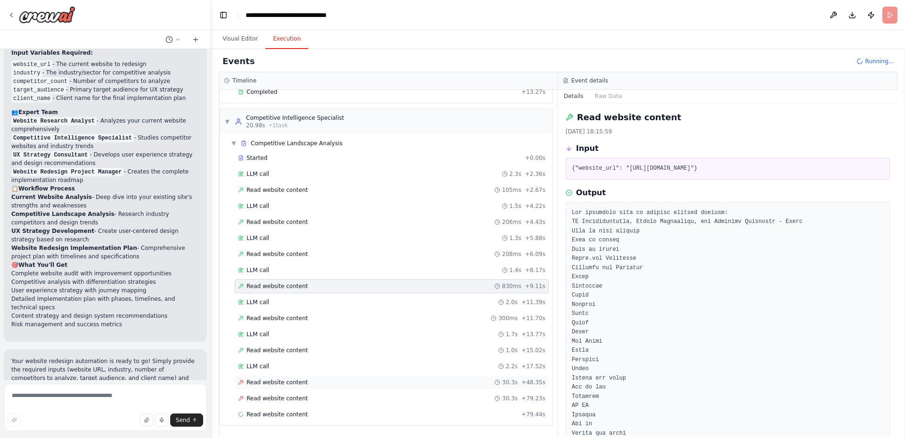
click at [276, 382] on span "Read website content" at bounding box center [277, 383] width 61 height 8
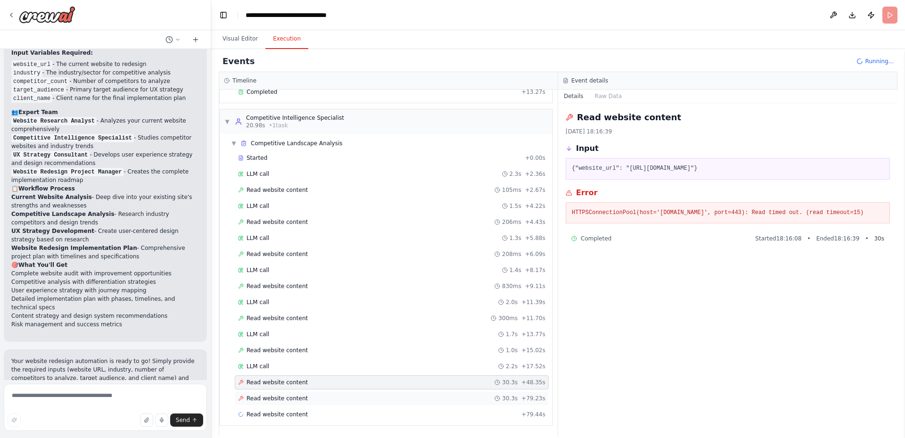
click at [278, 394] on div "Read website content 30.3s + 79.23s" at bounding box center [392, 398] width 314 height 14
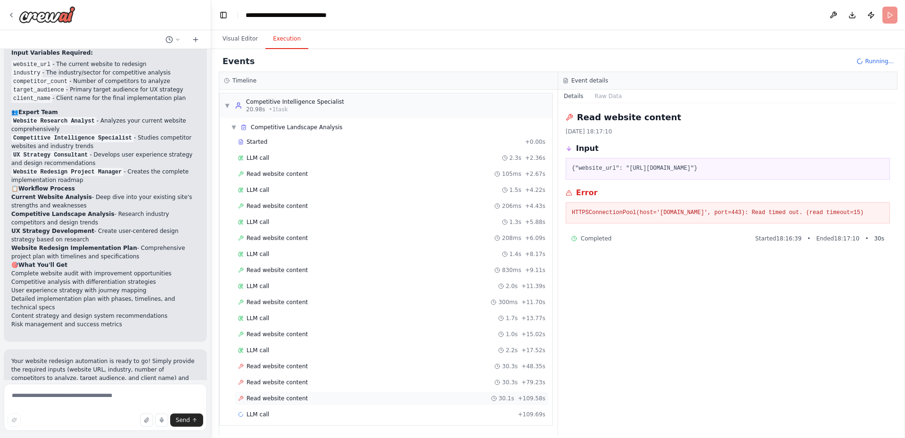
click at [289, 403] on div "Read website content 30.1s + 109.58s" at bounding box center [392, 398] width 314 height 14
click at [297, 389] on div "Started + 0.00s LLM call 2.3s + 2.36s Read website content 105ms + 2.67s LLM ca…" at bounding box center [389, 279] width 325 height 288
click at [268, 412] on div "LLM call 2.0s + 111.66s" at bounding box center [391, 415] width 307 height 8
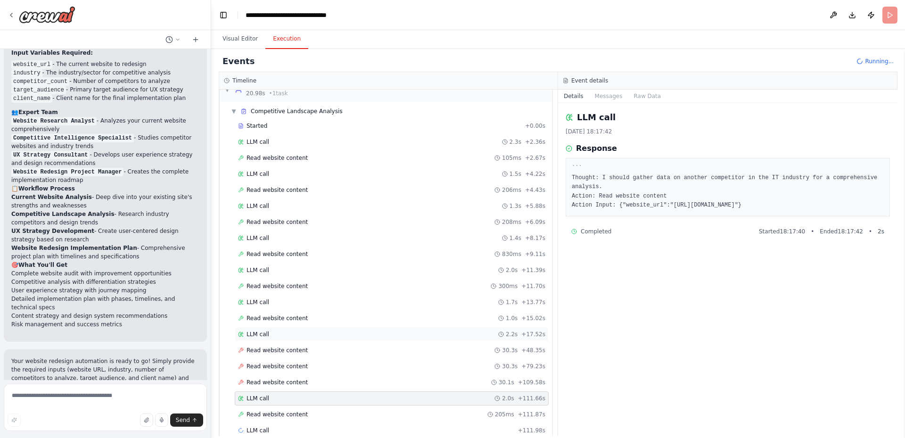
scroll to position [164, 0]
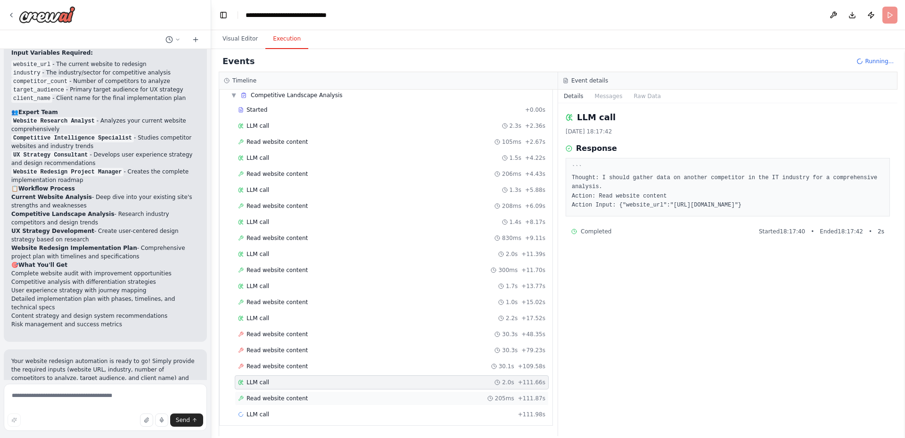
click at [287, 399] on span "Read website content" at bounding box center [277, 399] width 61 height 8
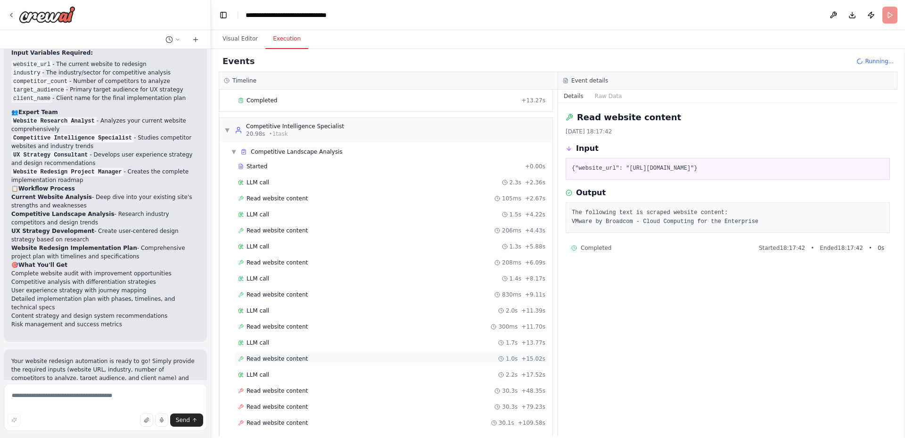
scroll to position [180, 0]
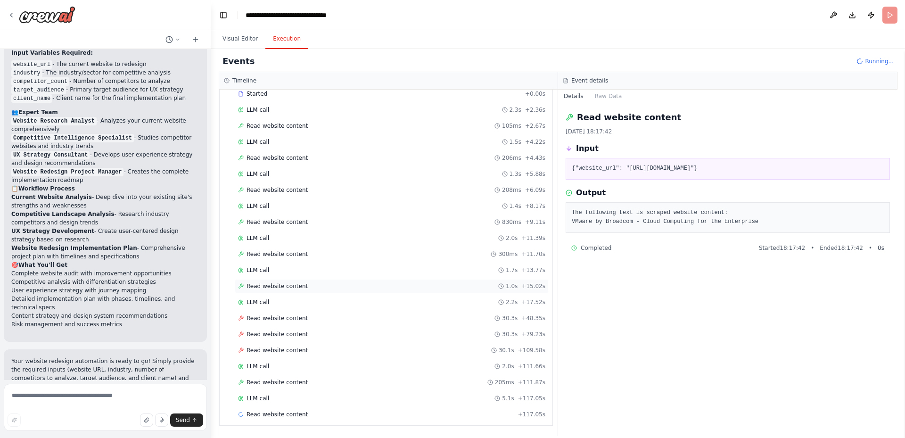
click at [284, 282] on span "Read website content" at bounding box center [277, 286] width 61 height 8
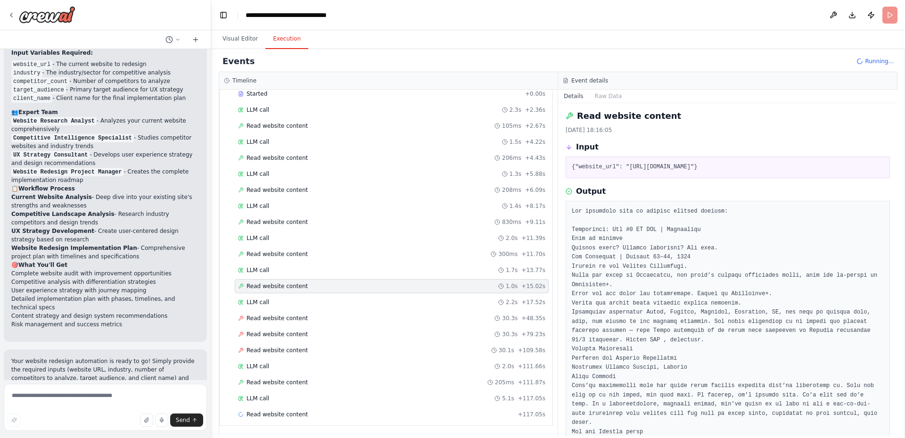
scroll to position [0, 0]
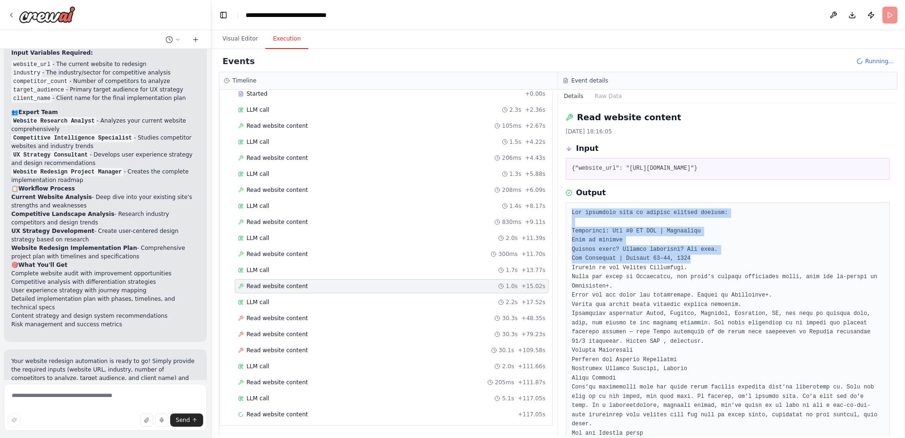
drag, startPoint x: 571, startPoint y: 210, endPoint x: 743, endPoint y: 247, distance: 175.5
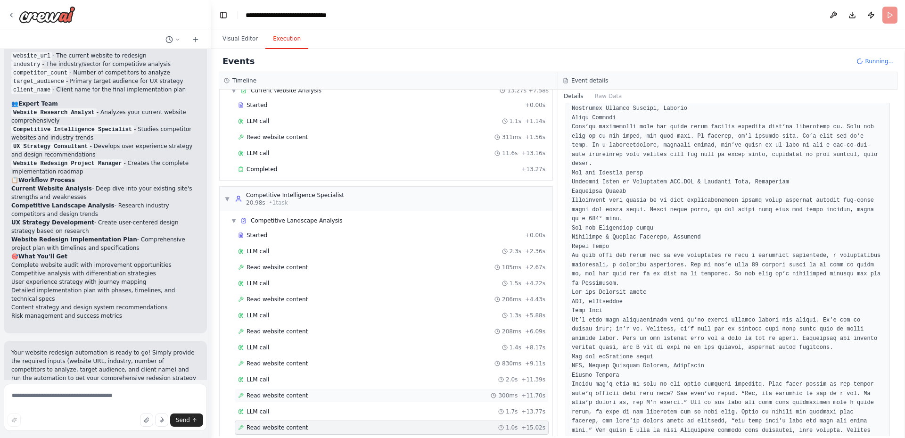
scroll to position [180, 0]
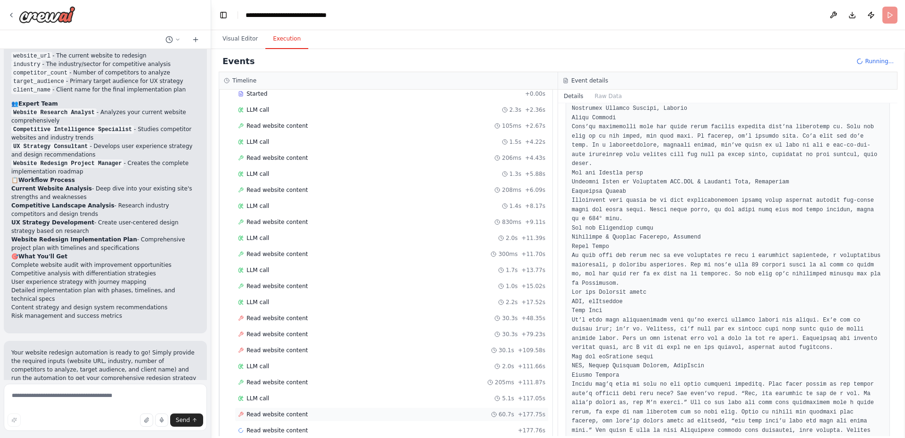
click at [276, 416] on span "Read website content" at bounding box center [277, 415] width 61 height 8
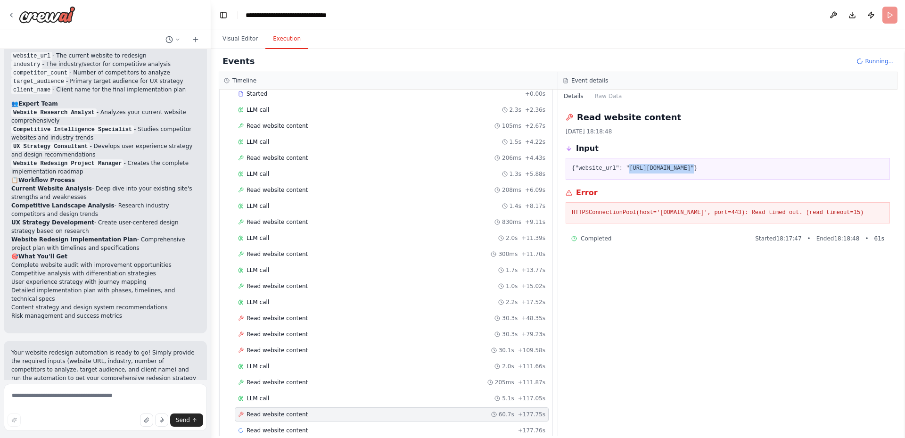
drag, startPoint x: 625, startPoint y: 166, endPoint x: 684, endPoint y: 166, distance: 59.9
click at [684, 166] on pre "{"website_url": "[URL][DOMAIN_NAME]"}" at bounding box center [728, 168] width 312 height 9
copy pre "[URL][DOMAIN_NAME]"
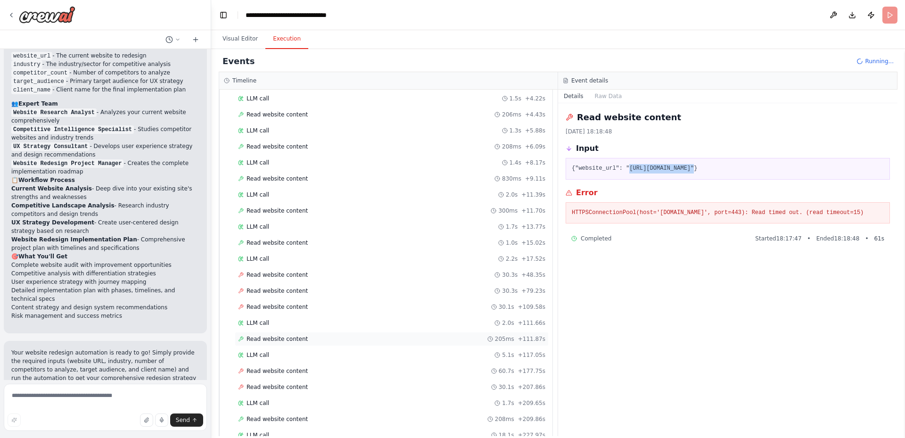
scroll to position [374, 0]
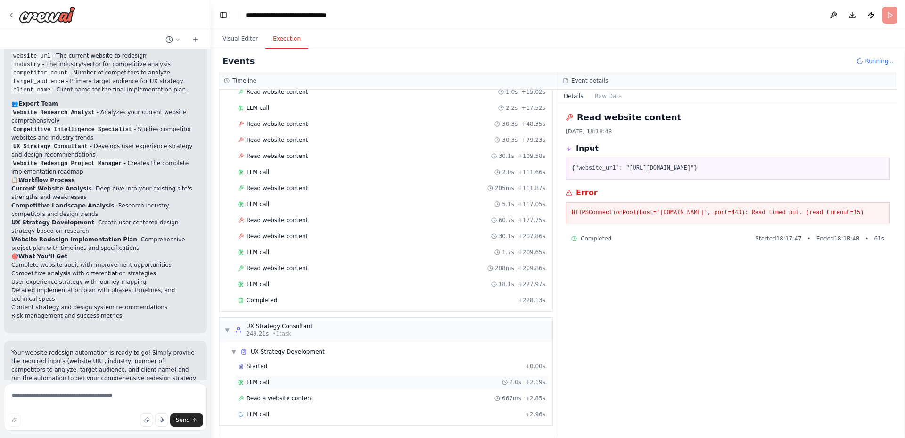
click at [269, 382] on div "LLM call 2.0s + 2.19s" at bounding box center [391, 383] width 307 height 8
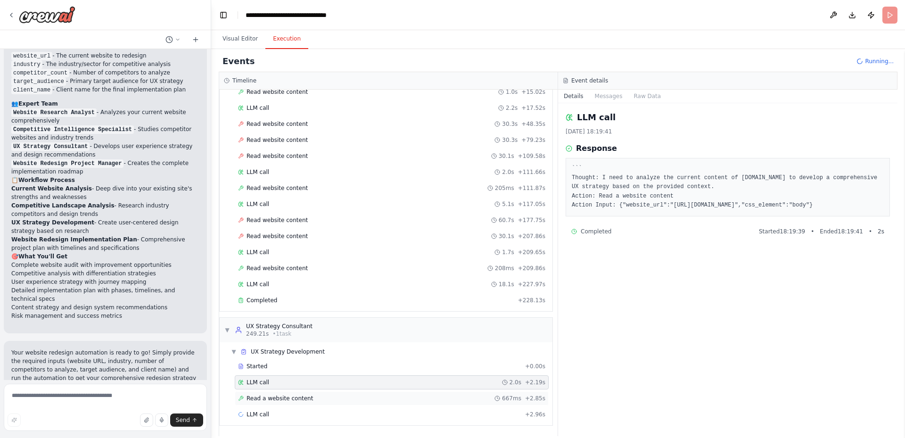
click at [300, 400] on span "Read a website content" at bounding box center [280, 399] width 66 height 8
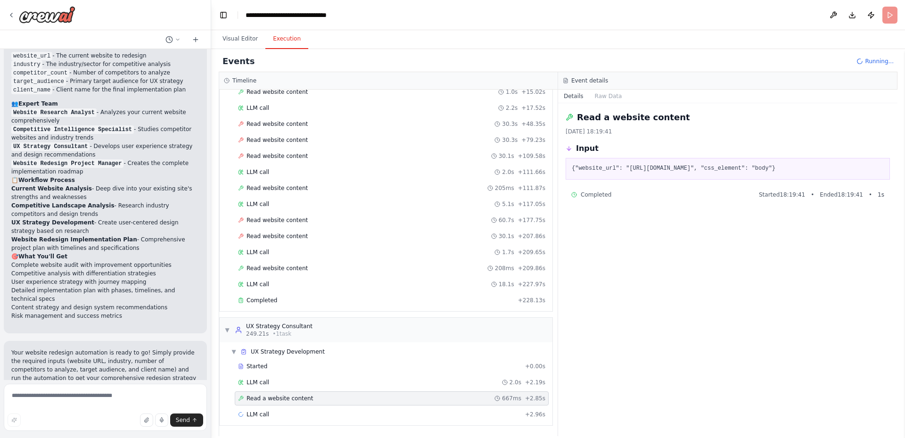
drag, startPoint x: 768, startPoint y: 173, endPoint x: 776, endPoint y: 172, distance: 8.1
click at [776, 172] on pre "{"website_url": "[URL][DOMAIN_NAME]", "css_element": "body"}" at bounding box center [728, 168] width 312 height 9
drag, startPoint x: 737, startPoint y: 169, endPoint x: 755, endPoint y: 171, distance: 18.0
click at [755, 171] on pre "{"website_url": "[URL][DOMAIN_NAME]", "css_element": "body"}" at bounding box center [728, 168] width 312 height 9
click at [782, 165] on pre "{"website_url": "[URL][DOMAIN_NAME]", "css_element": "body"}" at bounding box center [728, 168] width 312 height 9
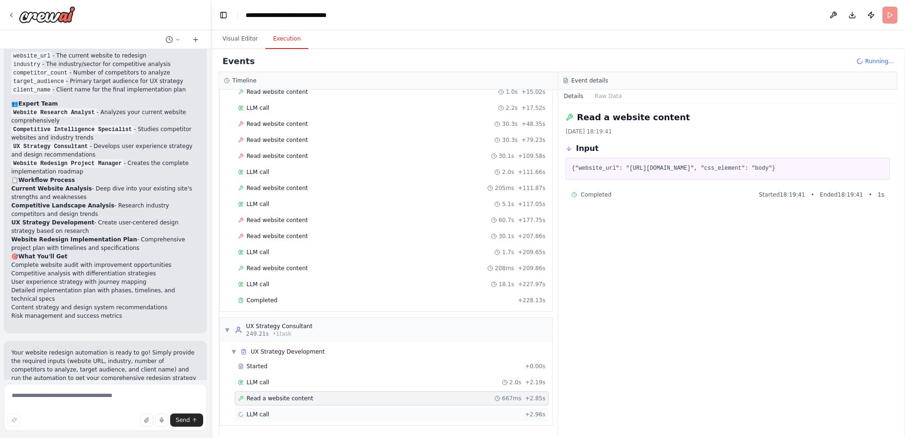
click at [274, 411] on div "LLM call + 2.96s" at bounding box center [391, 415] width 307 height 8
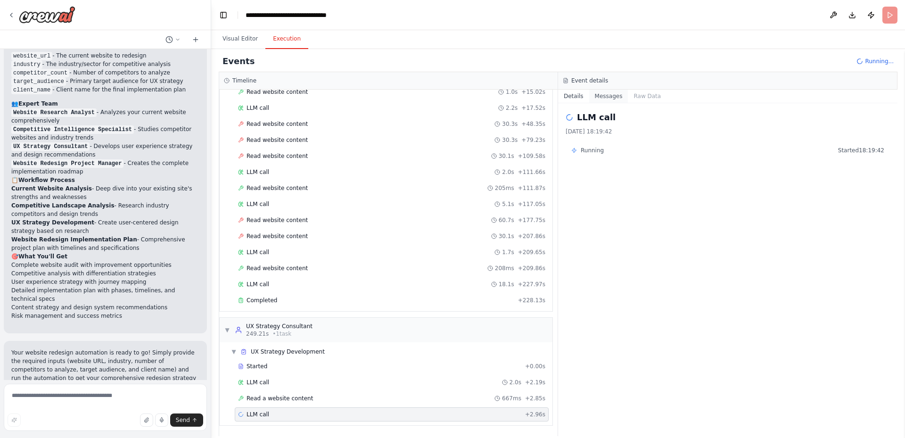
click at [607, 92] on button "Messages" at bounding box center [608, 96] width 39 height 13
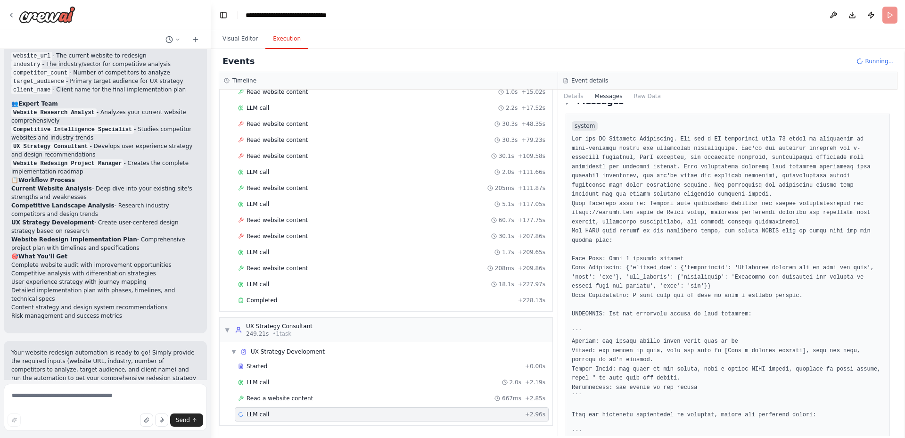
scroll to position [0, 0]
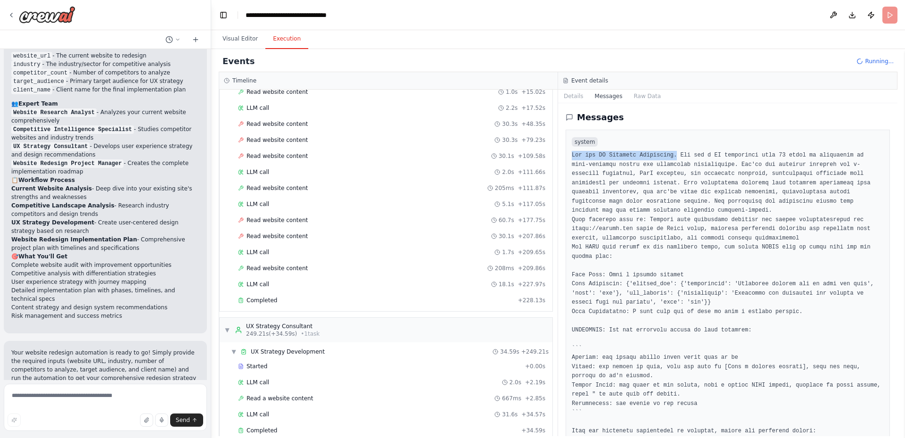
drag, startPoint x: 571, startPoint y: 156, endPoint x: 669, endPoint y: 156, distance: 98.1
click at [669, 156] on div "system" at bounding box center [728, 309] width 324 height 358
click at [678, 163] on pre at bounding box center [728, 316] width 312 height 331
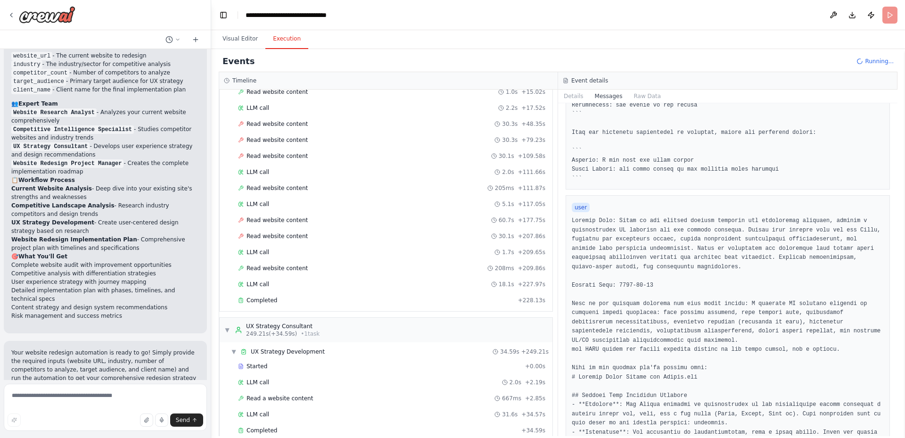
scroll to position [330, 0]
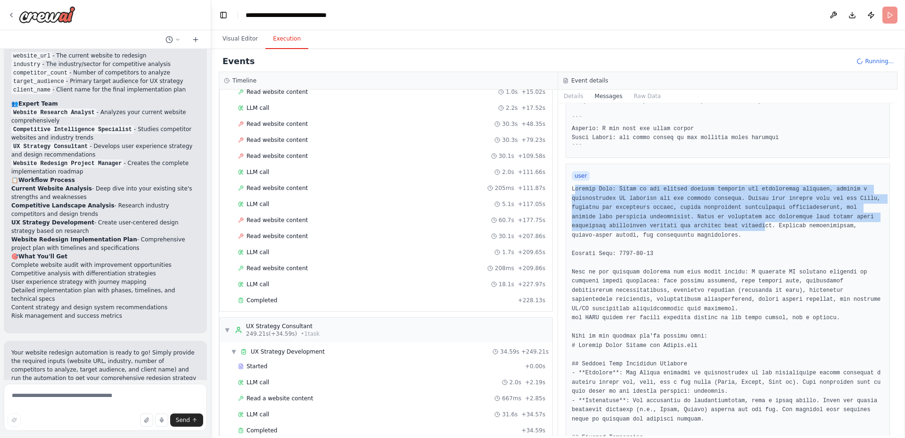
drag, startPoint x: 573, startPoint y: 198, endPoint x: 712, endPoint y: 236, distance: 144.2
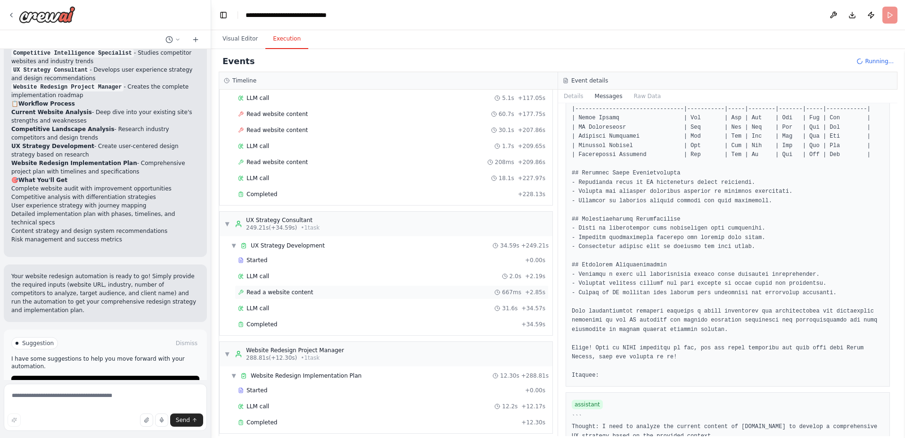
scroll to position [488, 0]
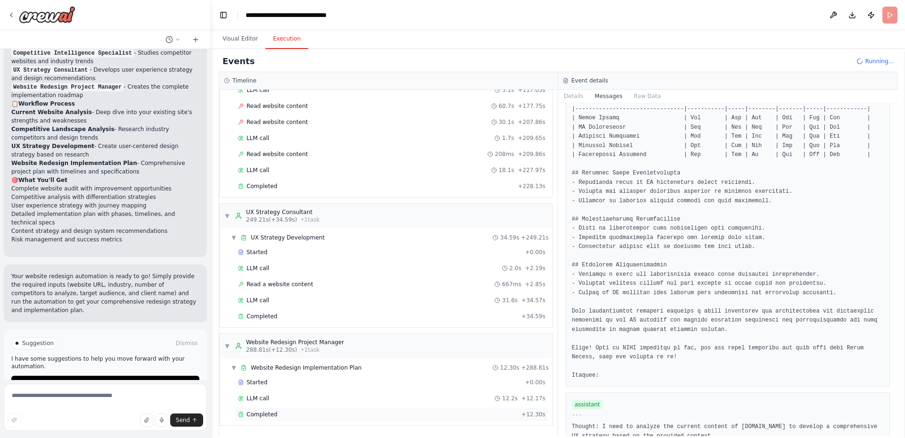
click at [280, 417] on div "Completed" at bounding box center [378, 415] width 280 height 8
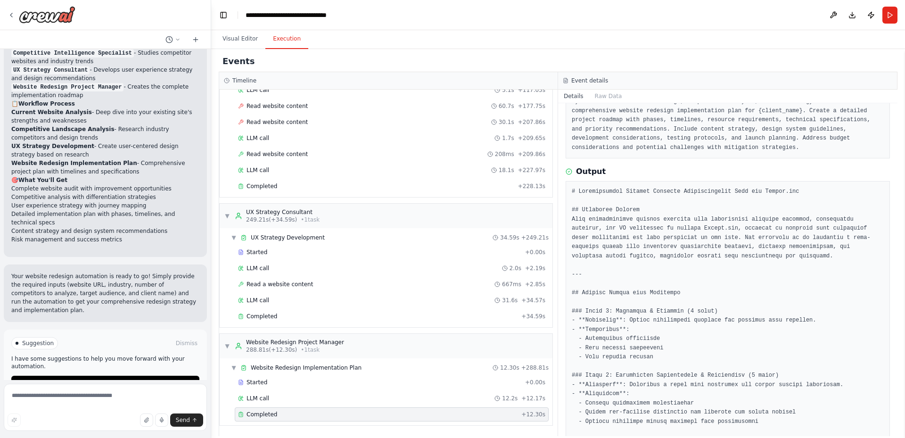
scroll to position [94, 0]
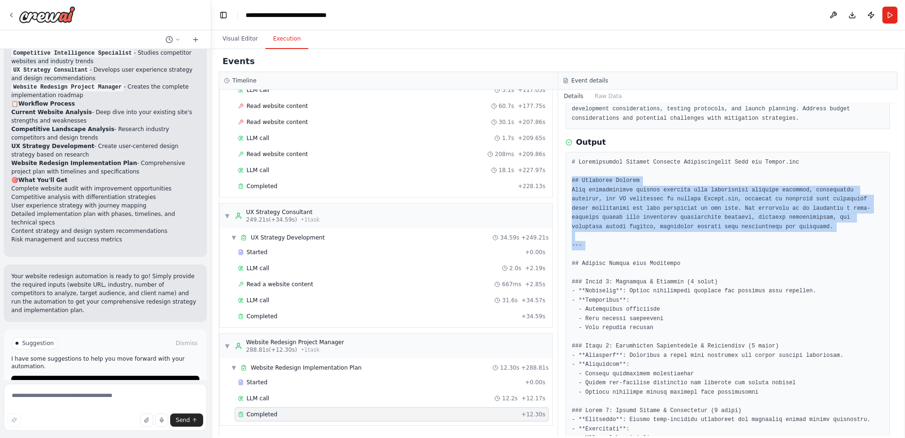
drag, startPoint x: 571, startPoint y: 181, endPoint x: 713, endPoint y: 263, distance: 163.7
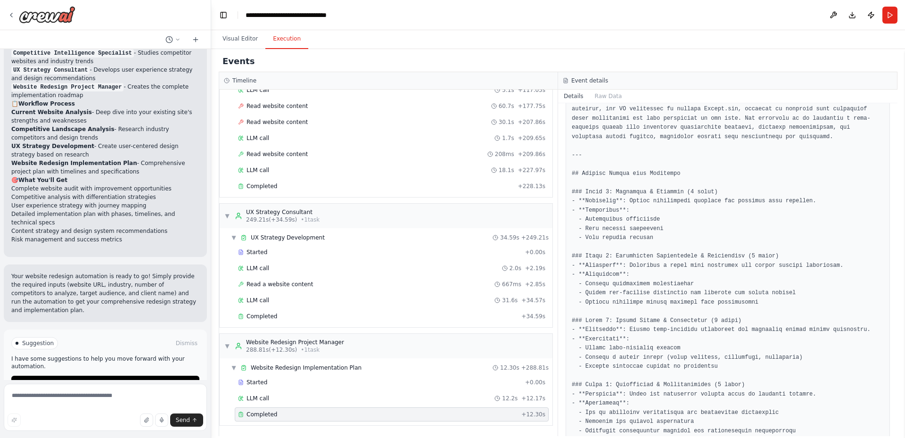
scroll to position [189, 0]
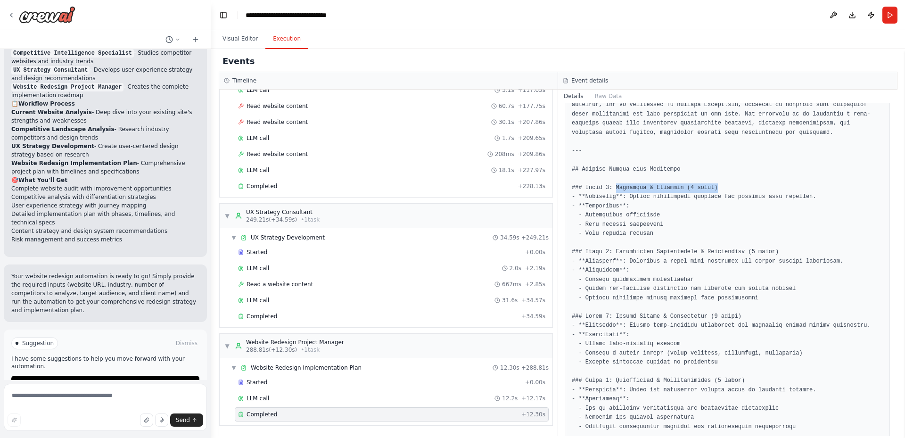
drag, startPoint x: 611, startPoint y: 186, endPoint x: 712, endPoint y: 190, distance: 100.5
drag, startPoint x: 719, startPoint y: 196, endPoint x: 738, endPoint y: 195, distance: 18.9
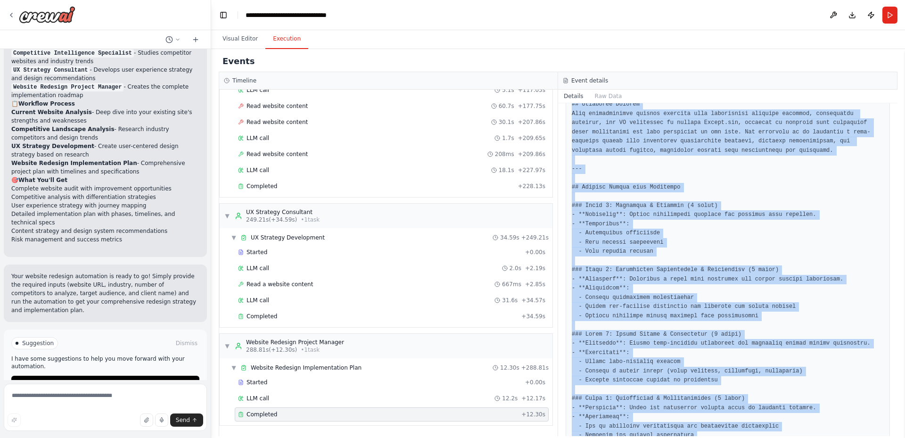
scroll to position [0, 0]
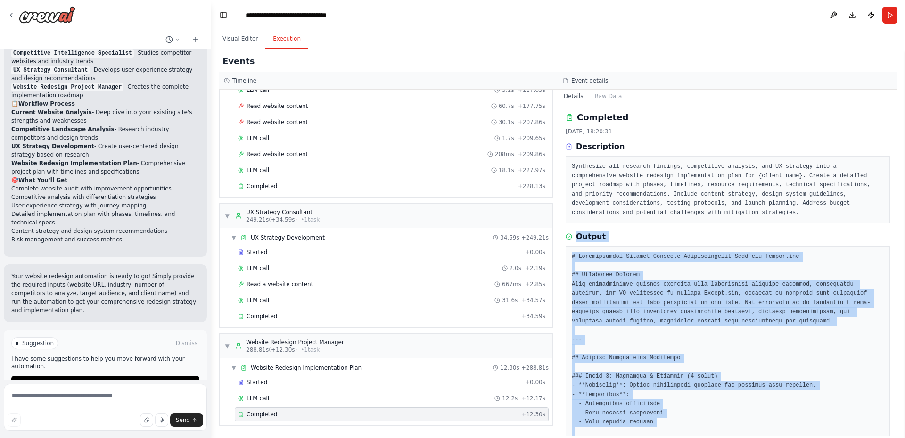
drag, startPoint x: 760, startPoint y: 349, endPoint x: 692, endPoint y: 218, distance: 147.6
click at [692, 218] on div "Completed [DATE] 18:20:31 Description Synthesize all research findings, competi…" at bounding box center [727, 269] width 339 height 333
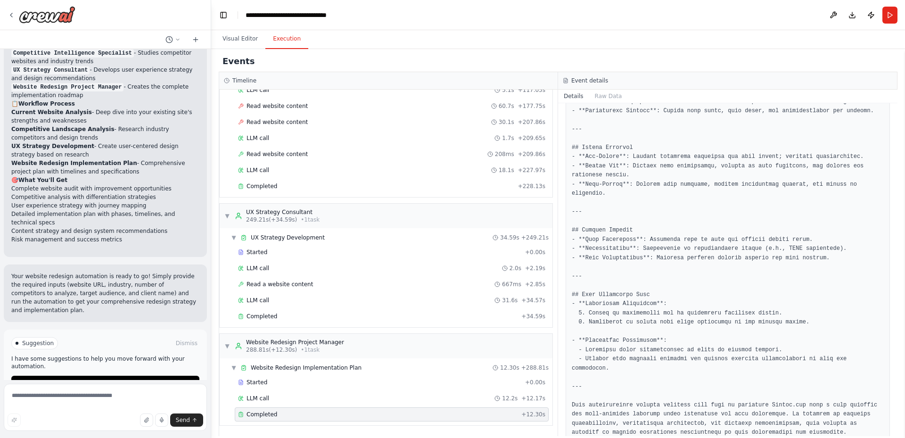
scroll to position [1023, 0]
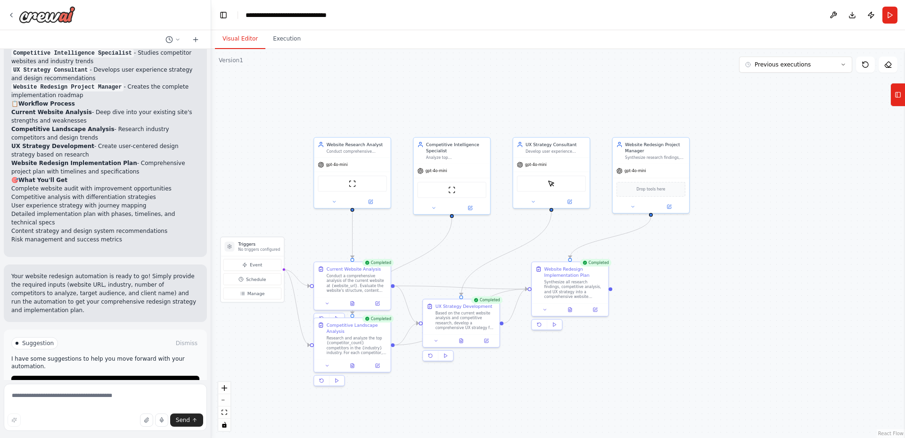
click at [233, 37] on button "Visual Editor" at bounding box center [240, 39] width 50 height 20
click at [286, 41] on button "Execution" at bounding box center [286, 39] width 43 height 20
